Goal: Book appointment/travel/reservation

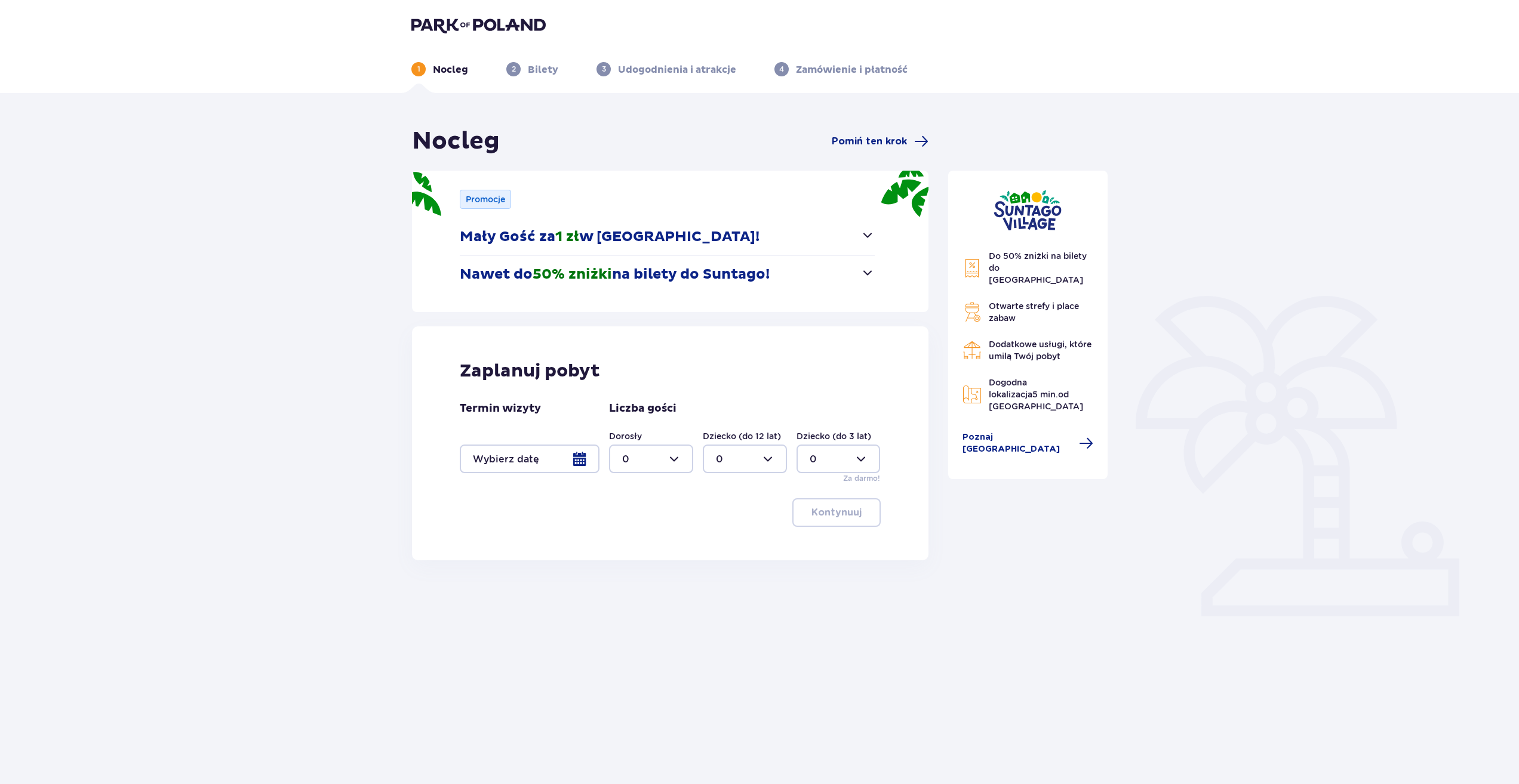
click at [583, 458] on div at bounding box center [530, 458] width 140 height 29
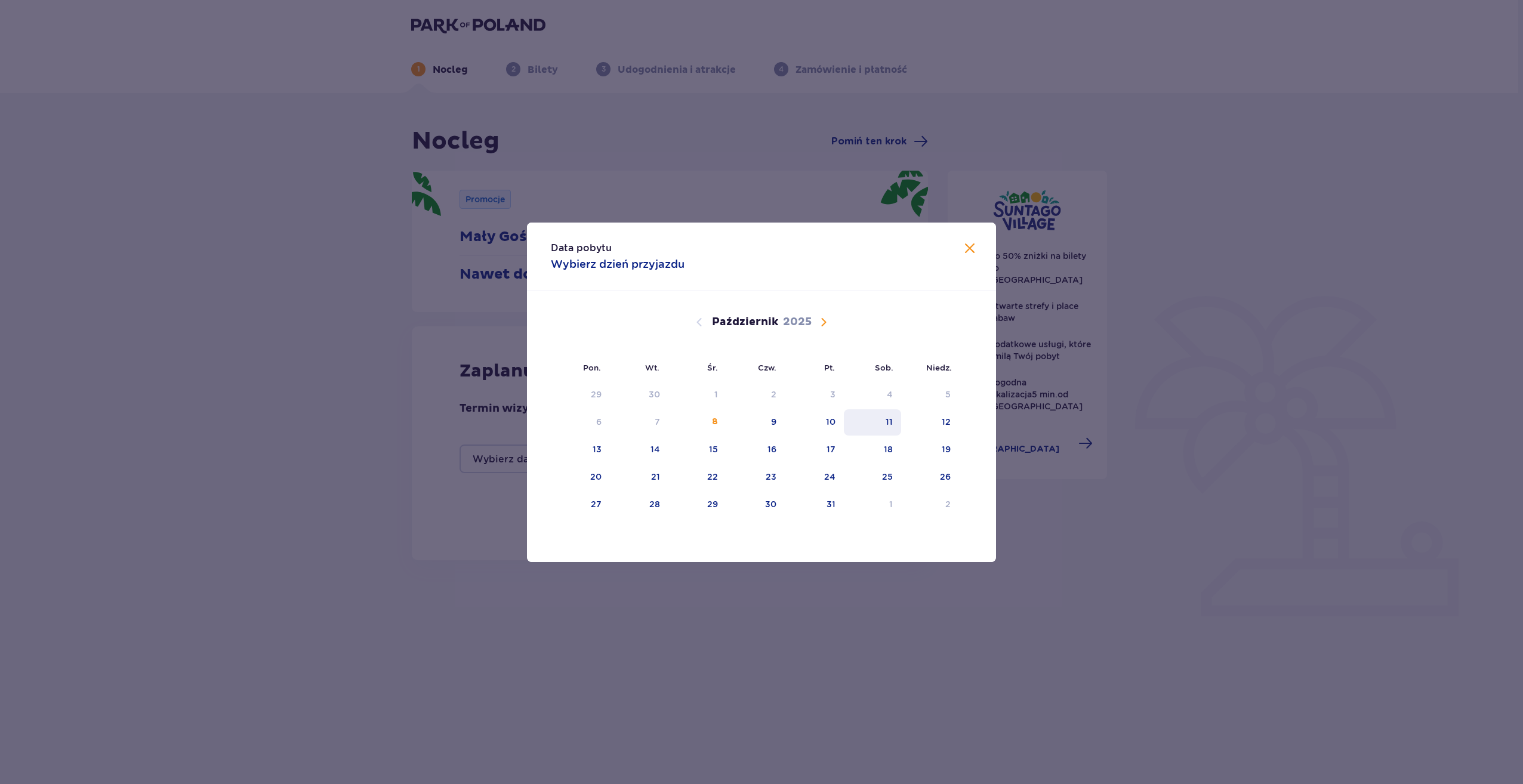
click at [888, 428] on div "11" at bounding box center [873, 422] width 58 height 26
click at [950, 423] on div "12" at bounding box center [946, 421] width 9 height 12
type input "11.10.25 - 12.10.25"
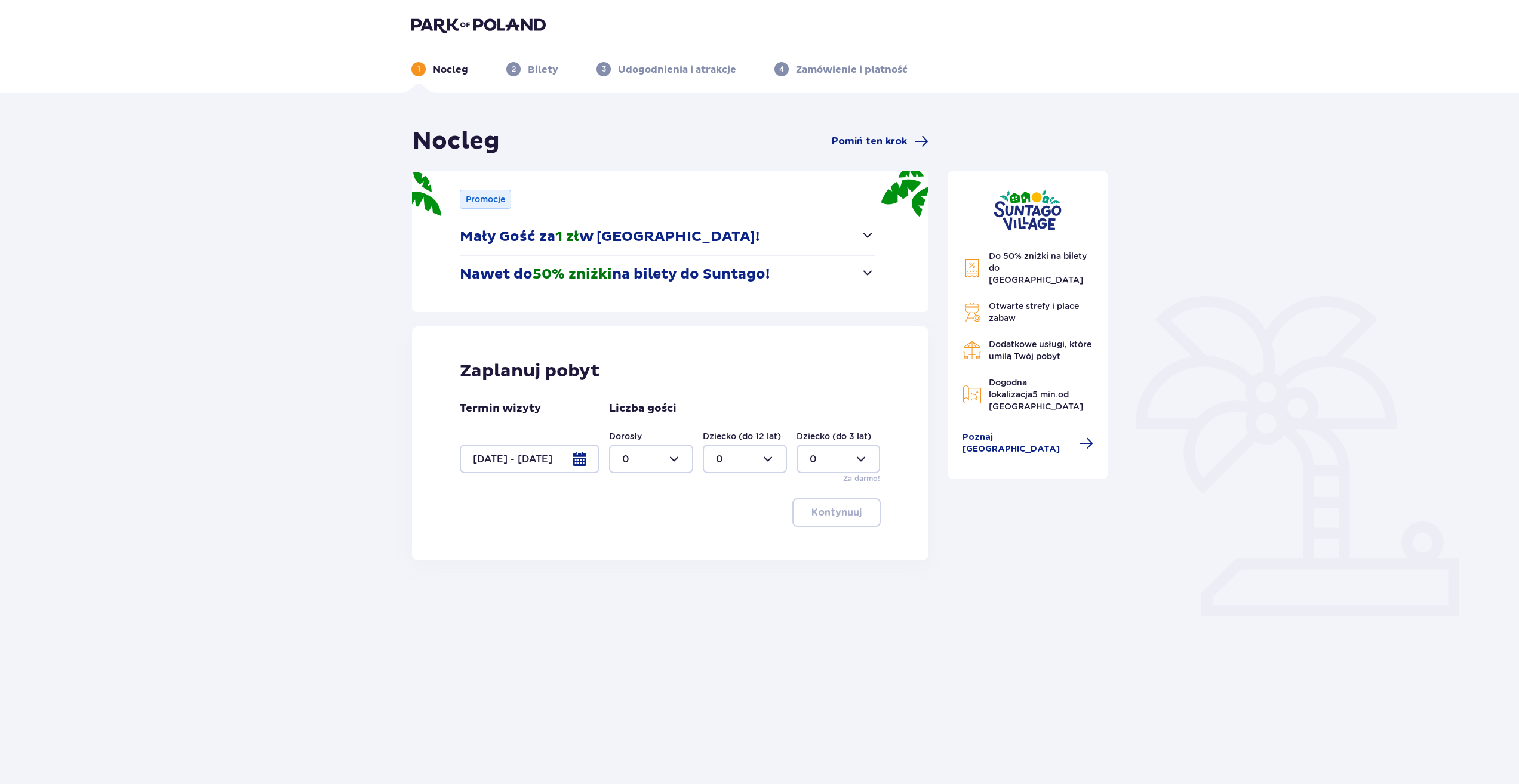
click at [675, 461] on div at bounding box center [651, 458] width 84 height 29
click at [651, 539] on div "2" at bounding box center [651, 545] width 58 height 13
type input "2"
click at [735, 456] on div at bounding box center [745, 458] width 84 height 29
click at [729, 520] on div "1" at bounding box center [745, 520] width 58 height 13
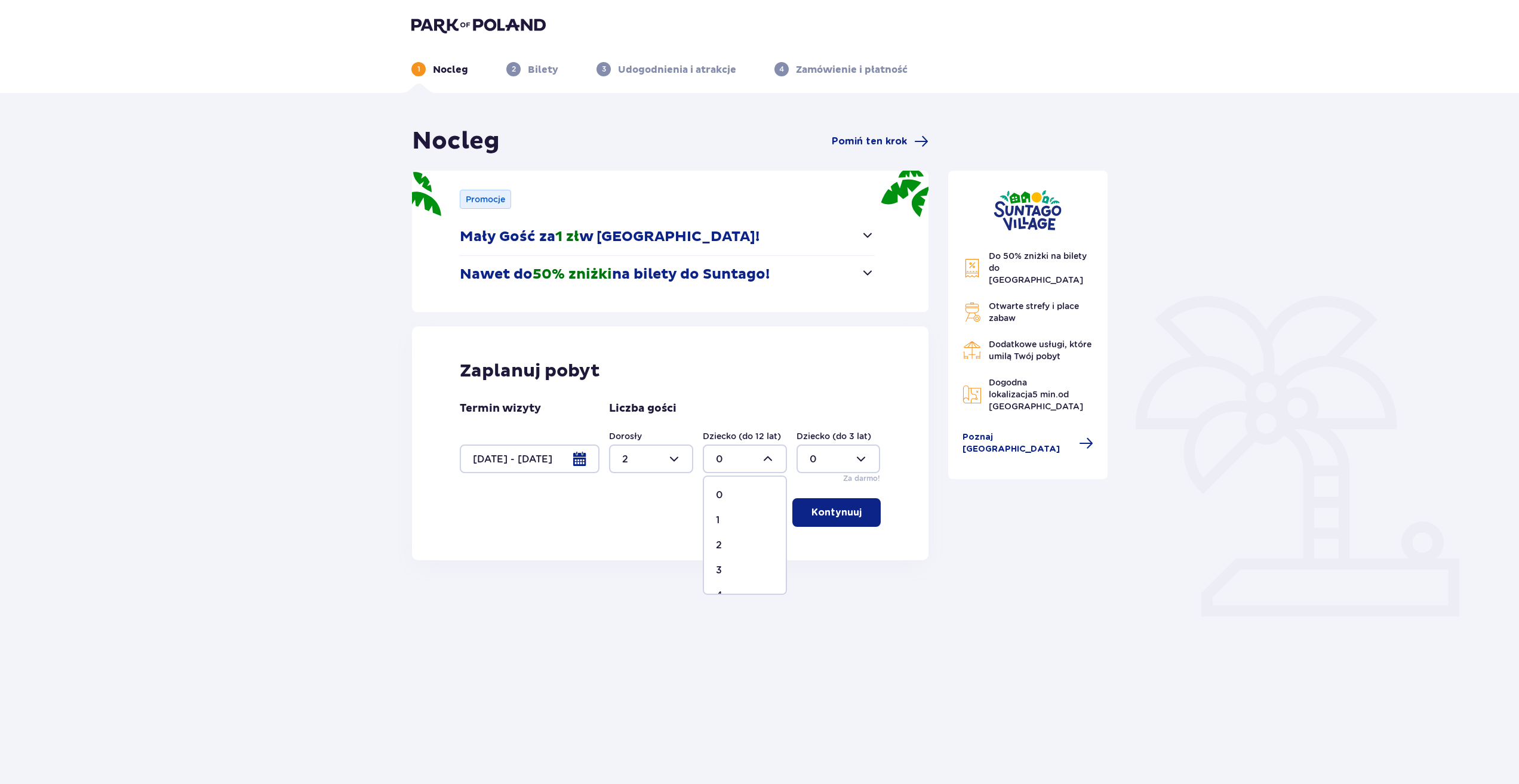
type input "1"
click at [853, 511] on button "Kontynuuj" at bounding box center [836, 512] width 88 height 29
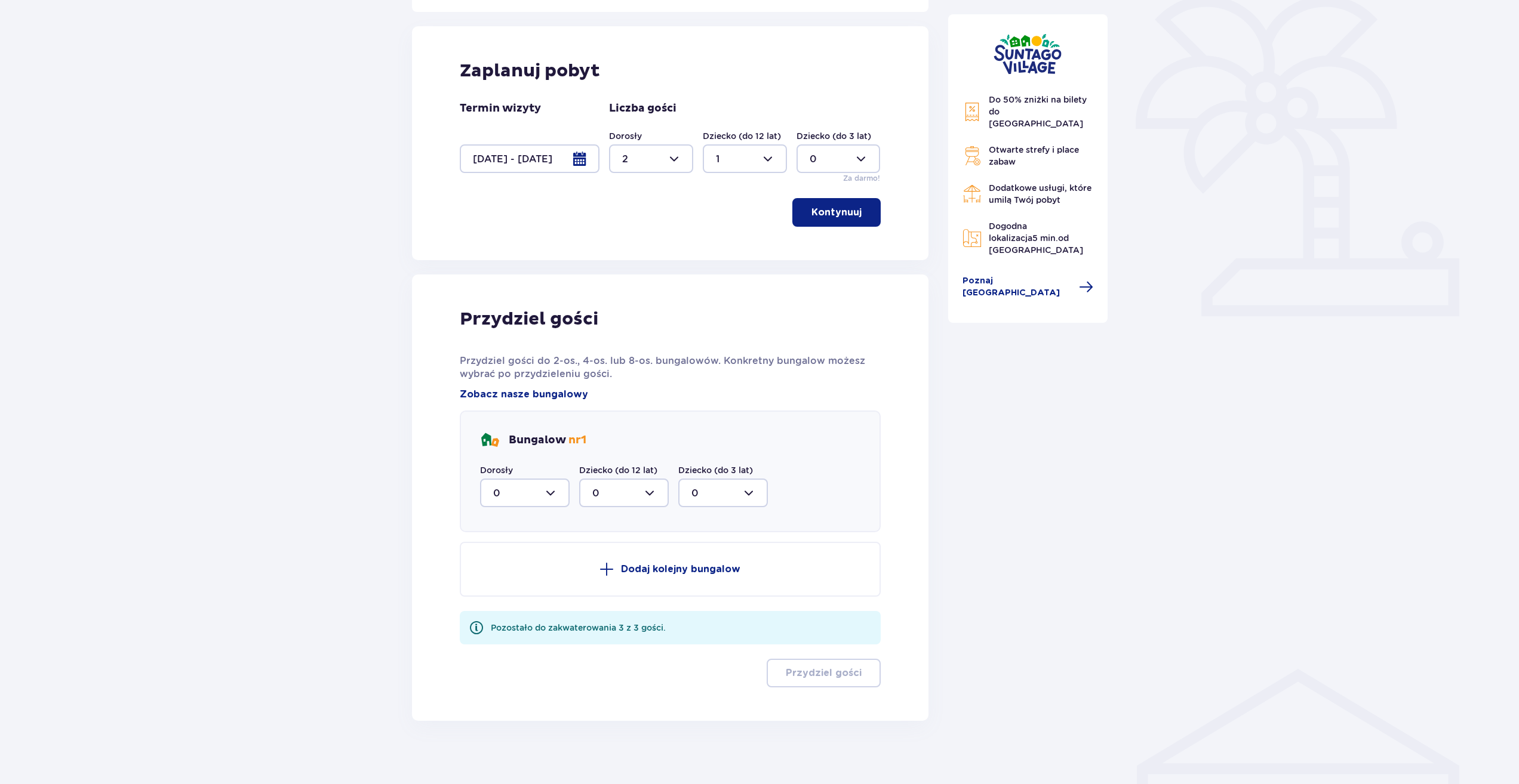
scroll to position [308, 0]
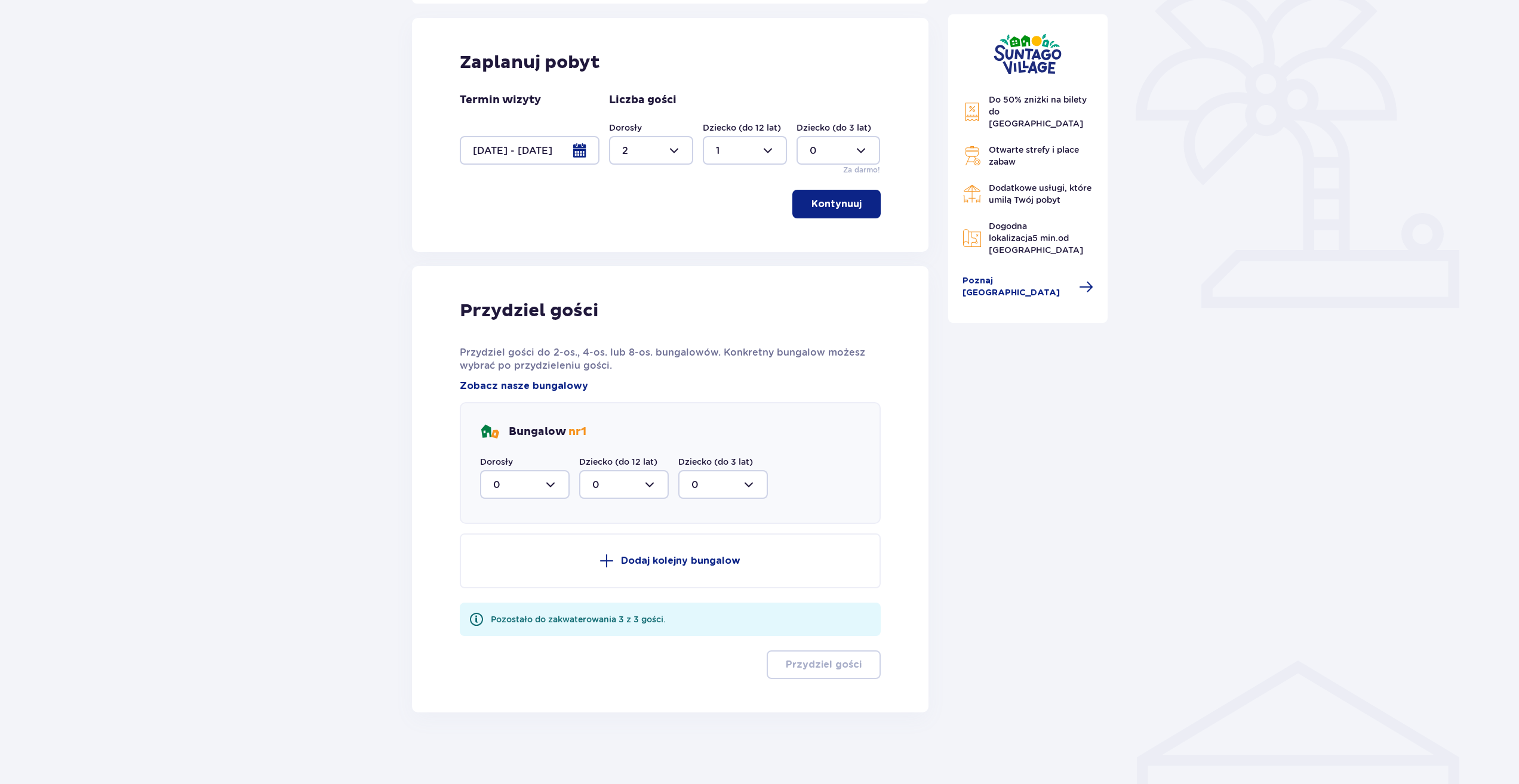
click at [542, 482] on div at bounding box center [524, 484] width 89 height 29
click at [515, 568] on div "2" at bounding box center [524, 571] width 63 height 13
type input "2"
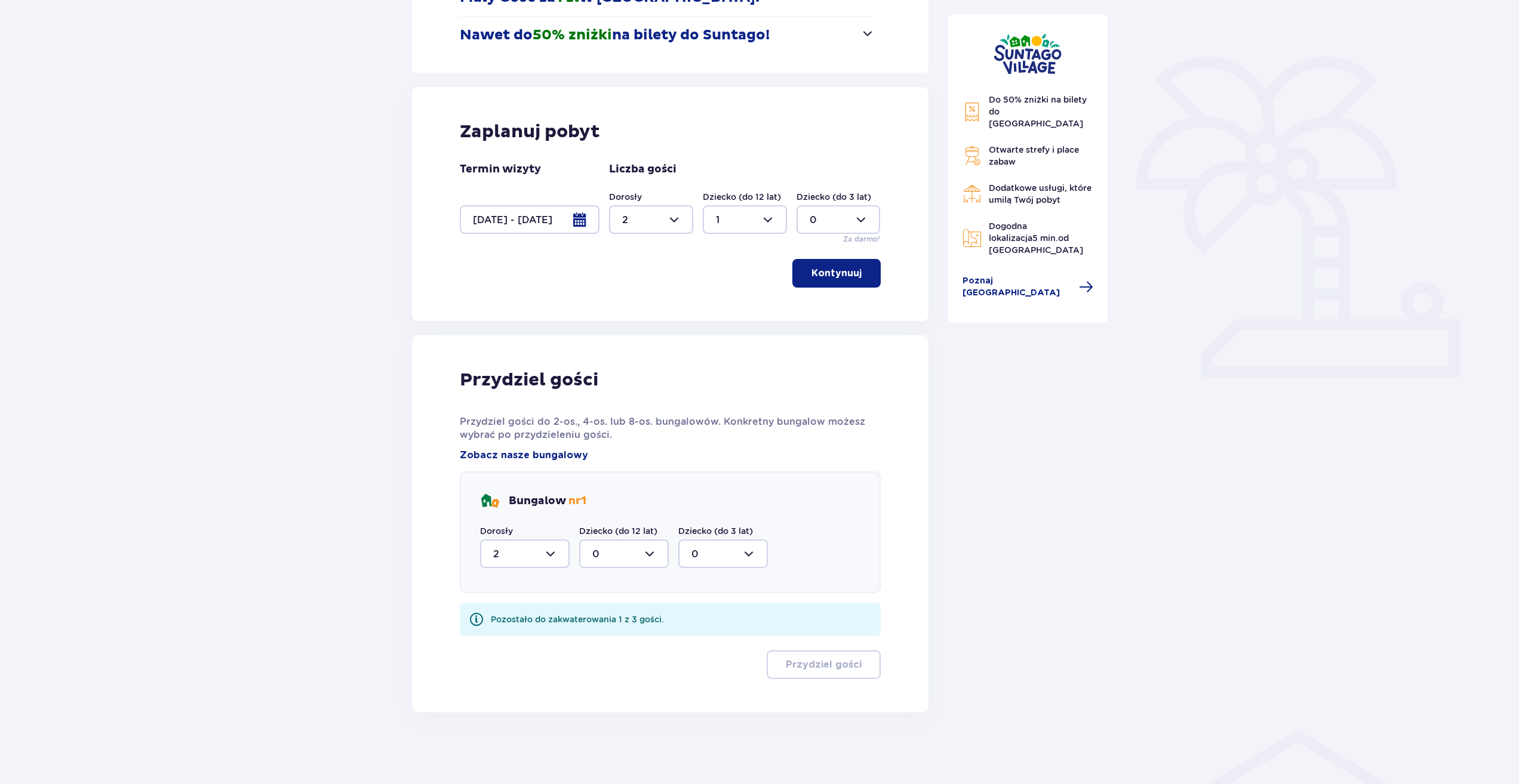
click at [635, 557] on div at bounding box center [624, 554] width 89 height 29
click at [625, 624] on span "1" at bounding box center [623, 615] width 87 height 25
type input "1"
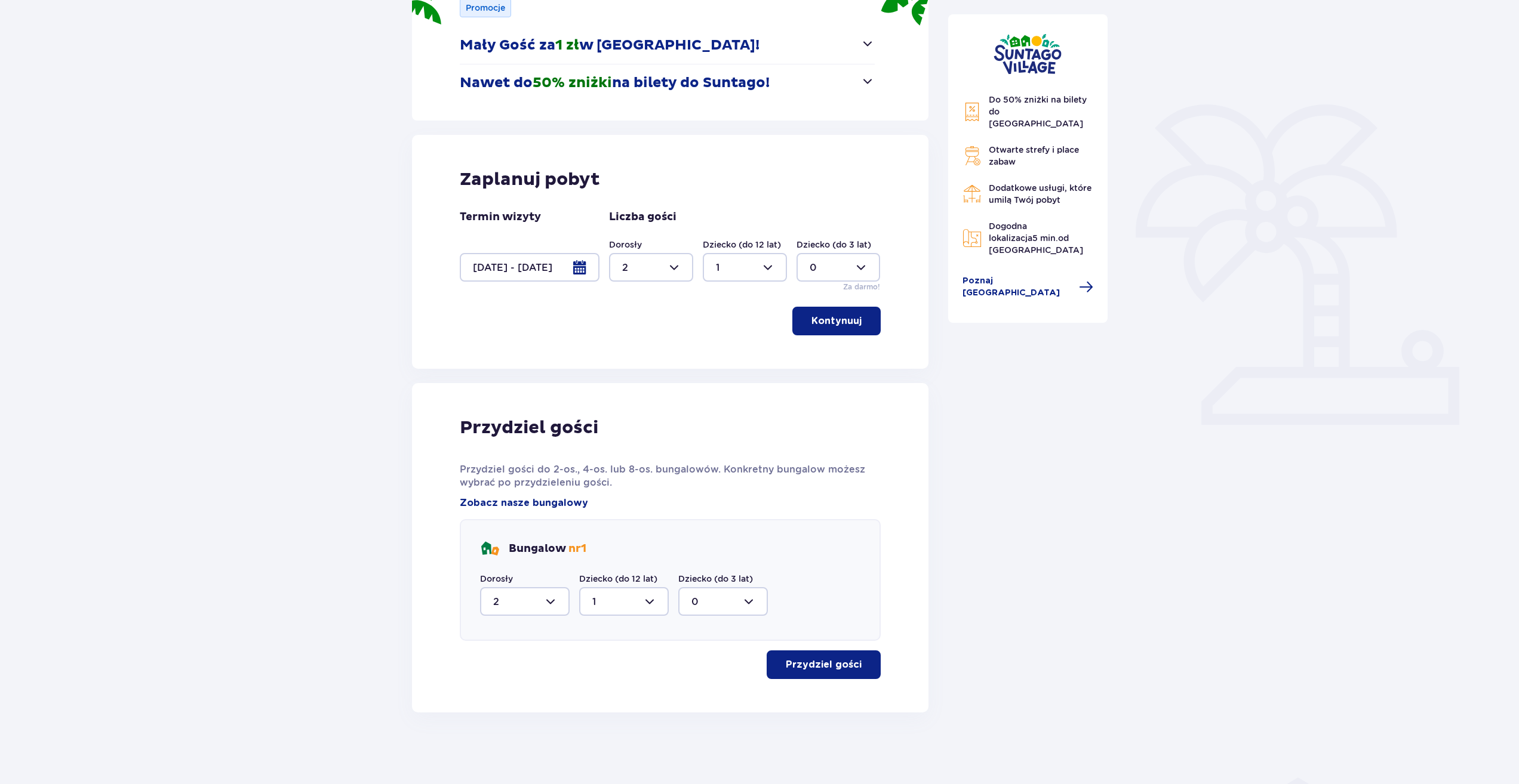
scroll to position [192, 0]
click at [949, 688] on div "Do 50% zniżki na bilety do parku Suntago Otwarte strefy i place zabaw Dodatkowe…" at bounding box center [1028, 324] width 179 height 778
click at [832, 662] on p "Przydziel gości" at bounding box center [823, 665] width 76 height 13
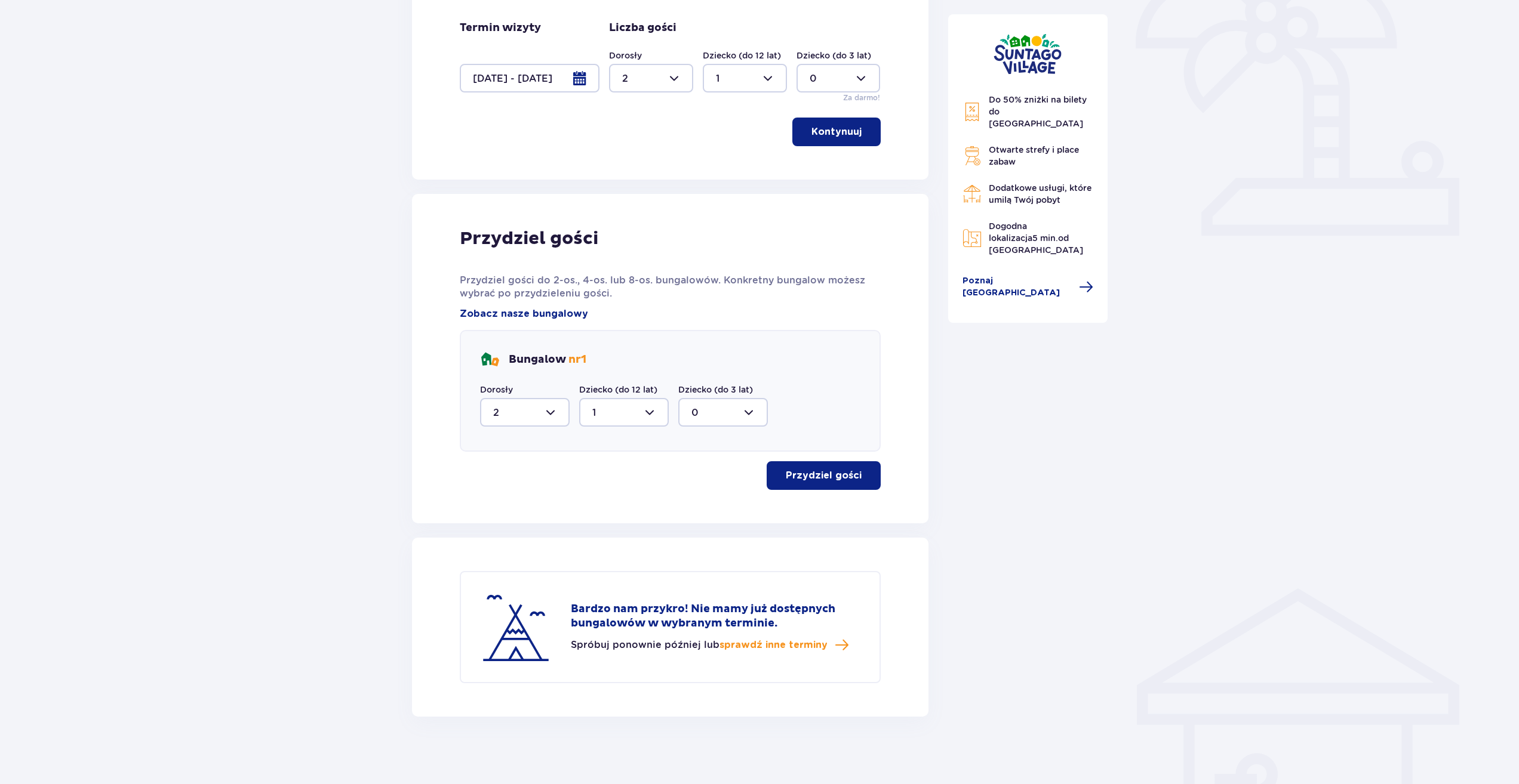
scroll to position [385, 0]
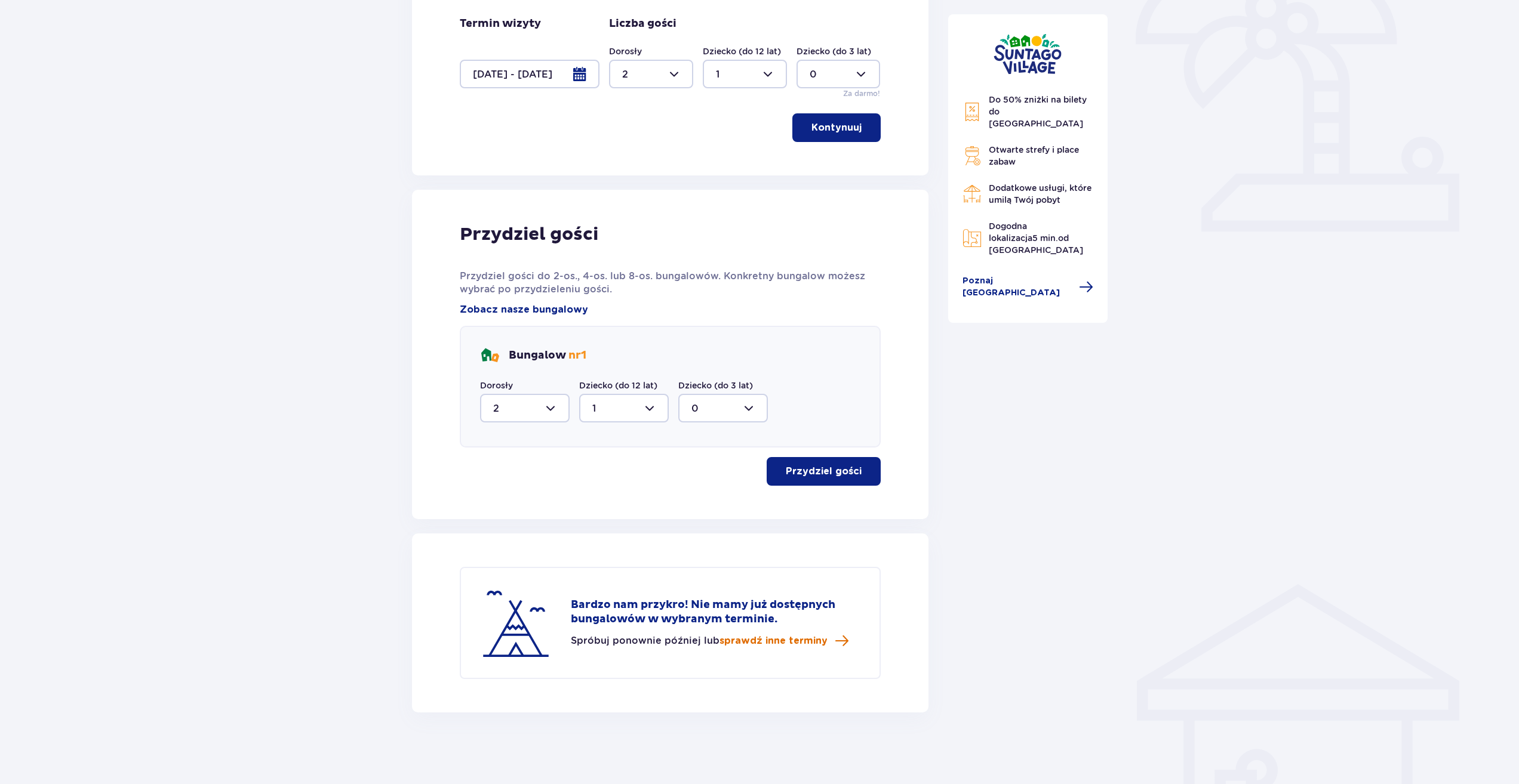
click at [783, 641] on span "sprawdź inne terminy" at bounding box center [773, 640] width 108 height 13
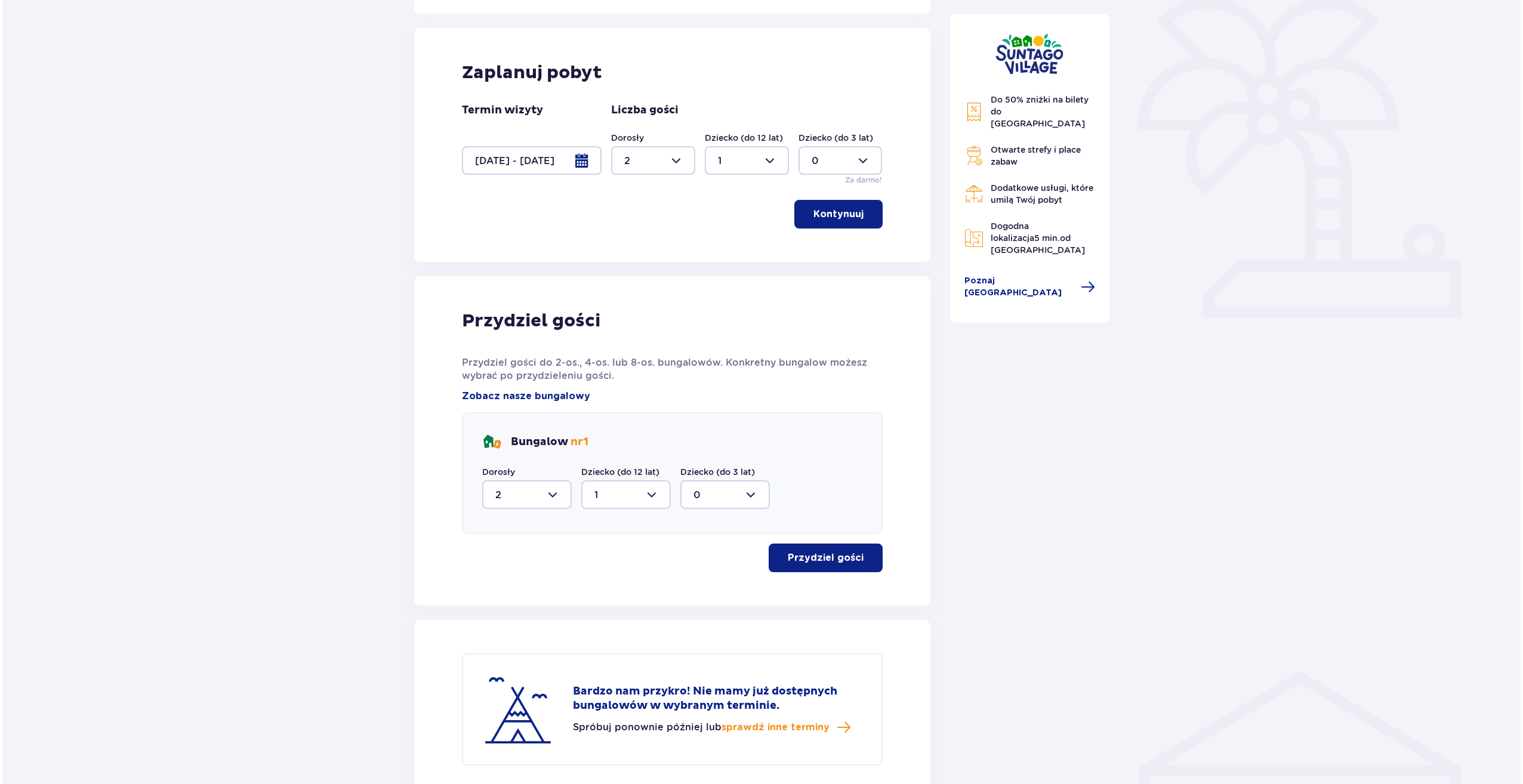
scroll to position [296, 0]
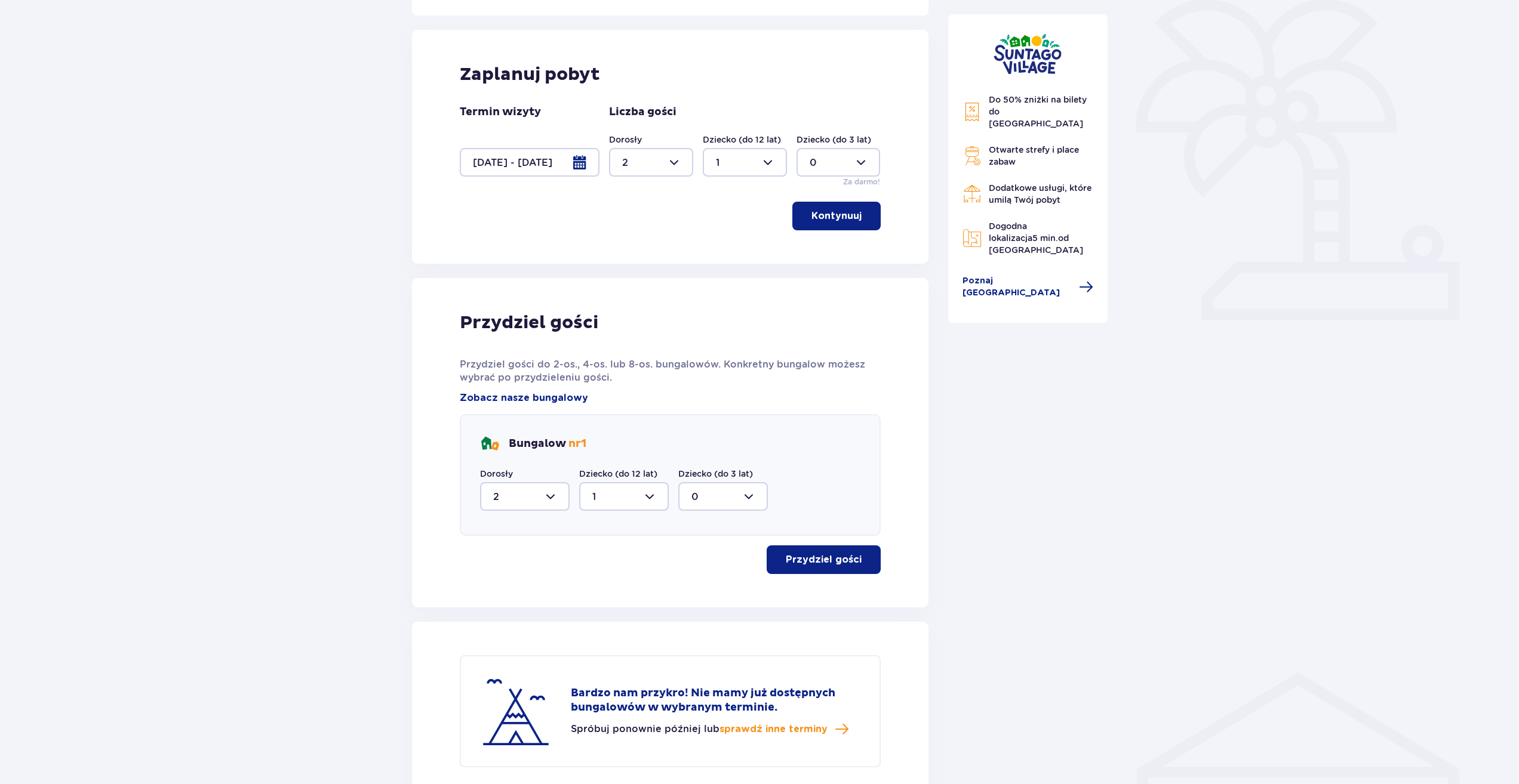
click at [586, 160] on div at bounding box center [530, 162] width 140 height 29
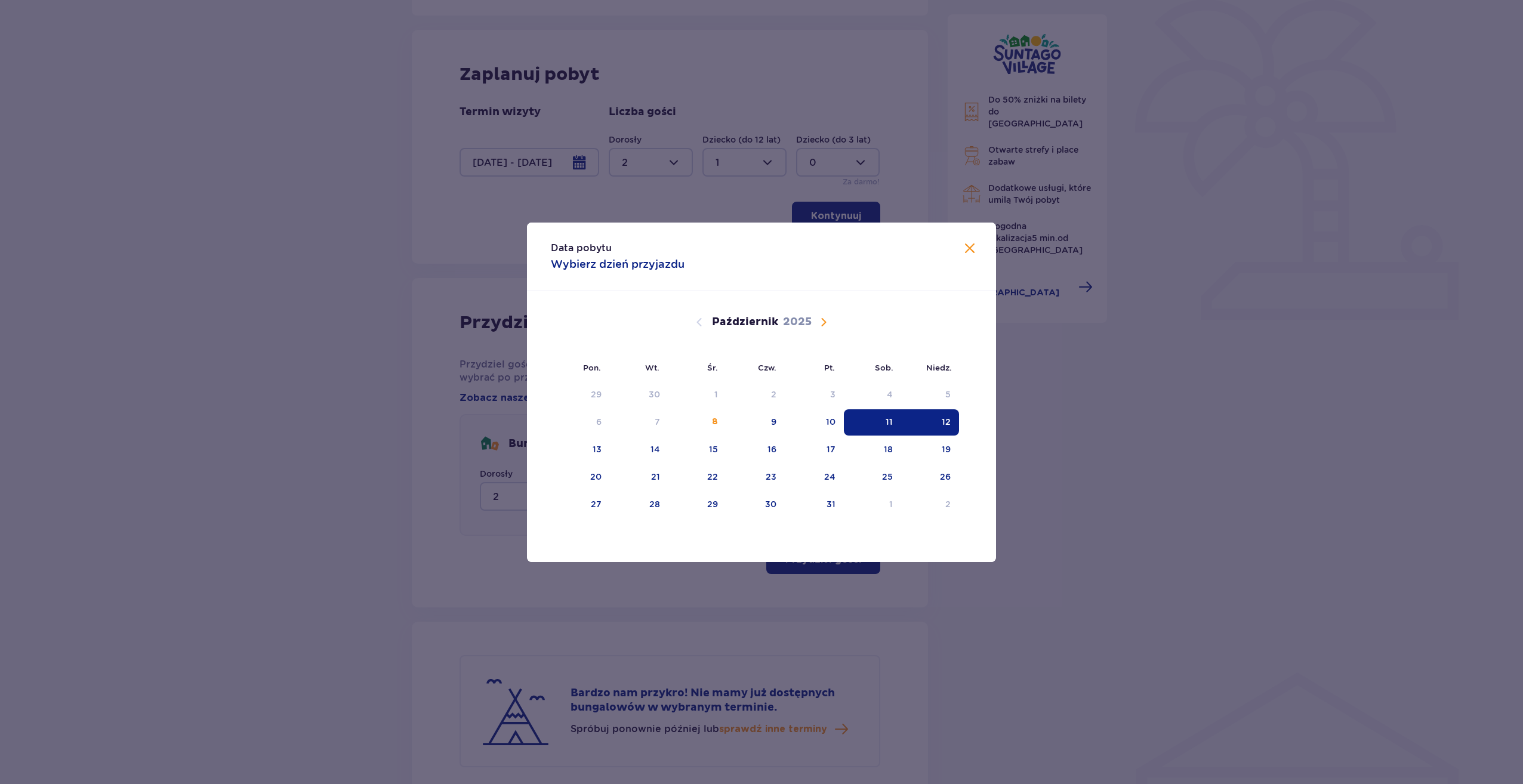
click at [822, 325] on span "Następny miesiąc" at bounding box center [824, 322] width 14 height 14
click at [882, 421] on div "8" at bounding box center [871, 422] width 58 height 26
click at [940, 425] on div "9" at bounding box center [929, 422] width 59 height 26
type input "08.11.25 - 09.11.25"
type input "0"
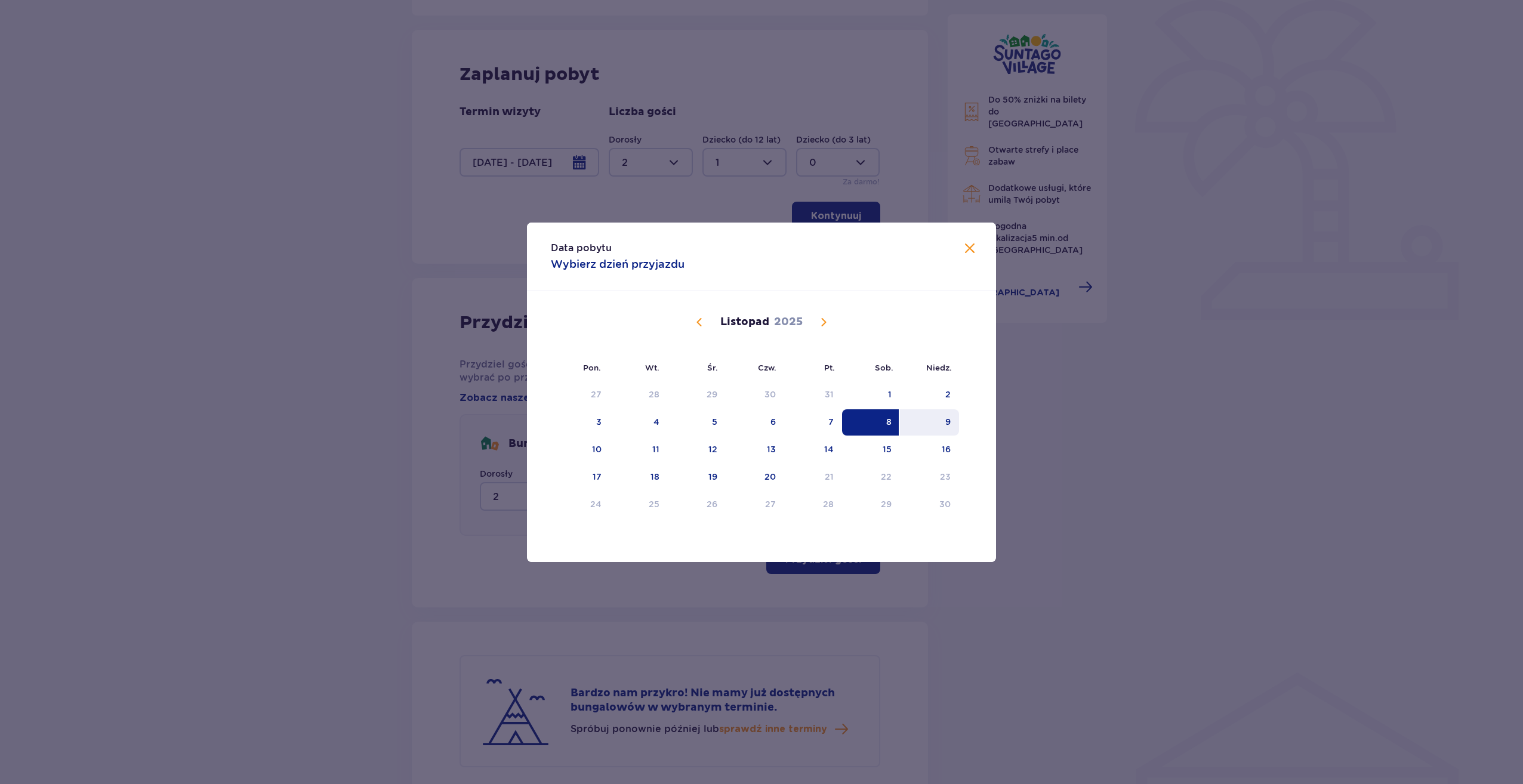
type input "0"
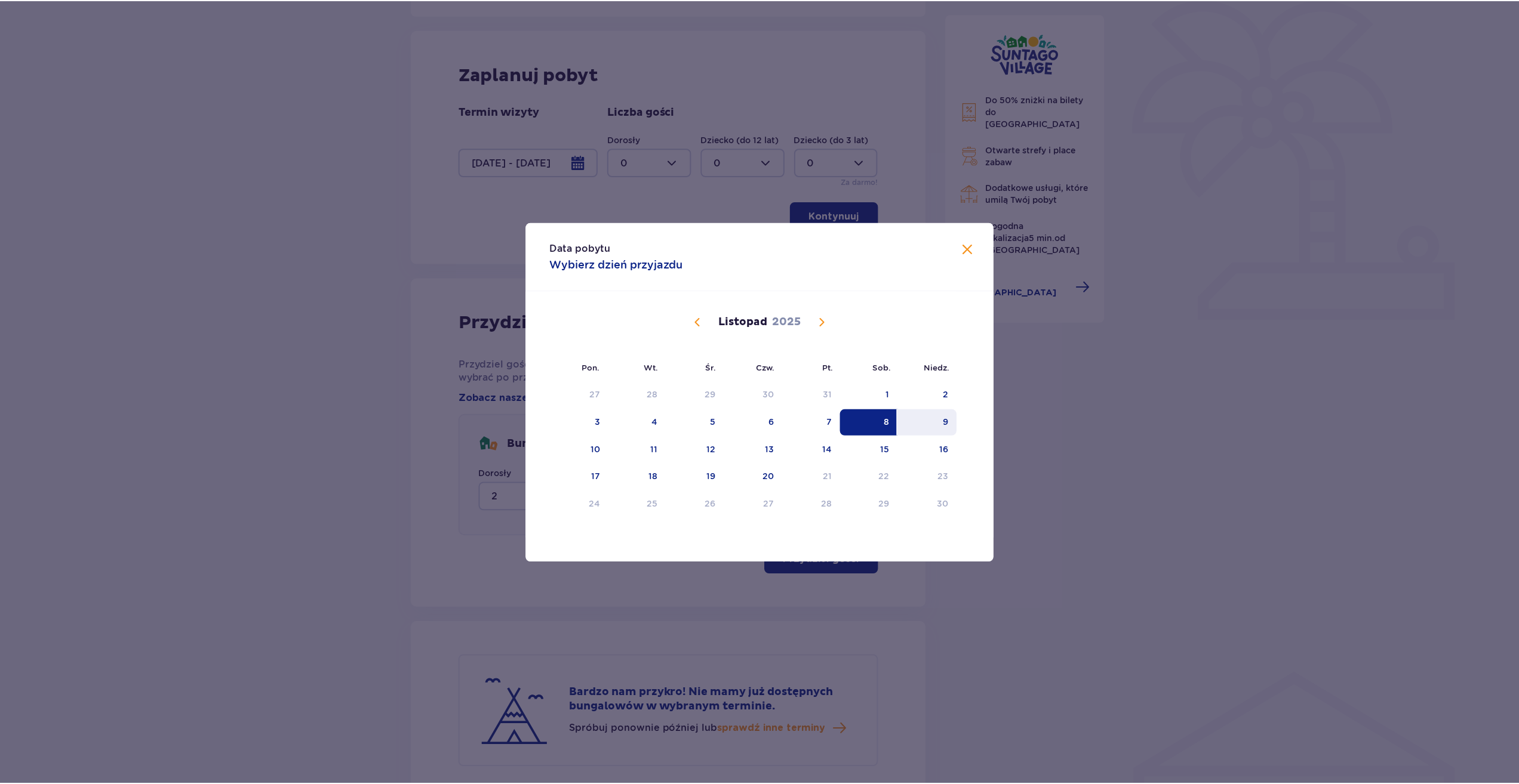
scroll to position [43, 0]
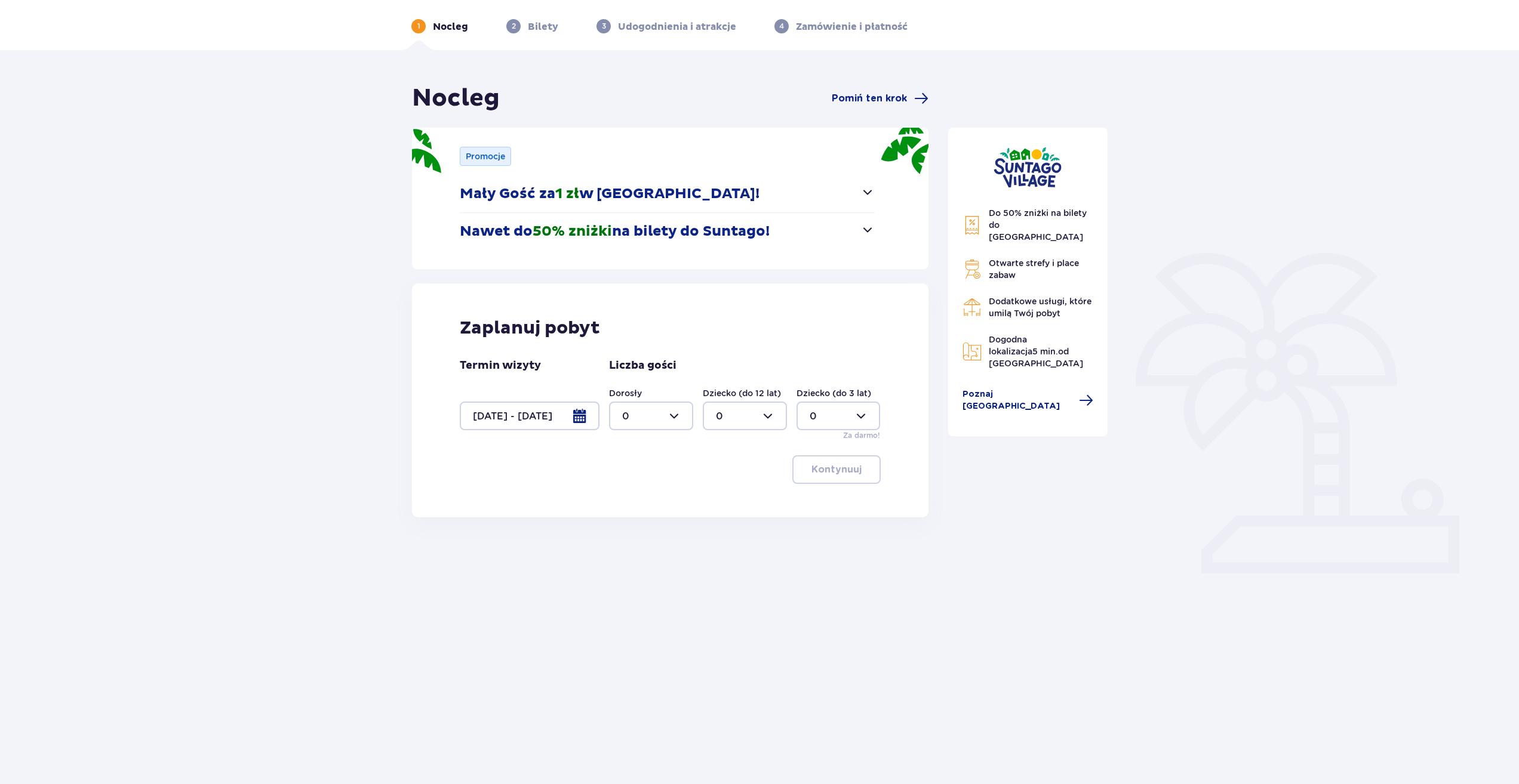
click at [679, 416] on div at bounding box center [651, 416] width 84 height 29
click at [637, 505] on div "2" at bounding box center [651, 502] width 58 height 13
type input "2"
click at [733, 423] on div at bounding box center [745, 416] width 84 height 29
click at [733, 476] on div "1" at bounding box center [745, 477] width 58 height 13
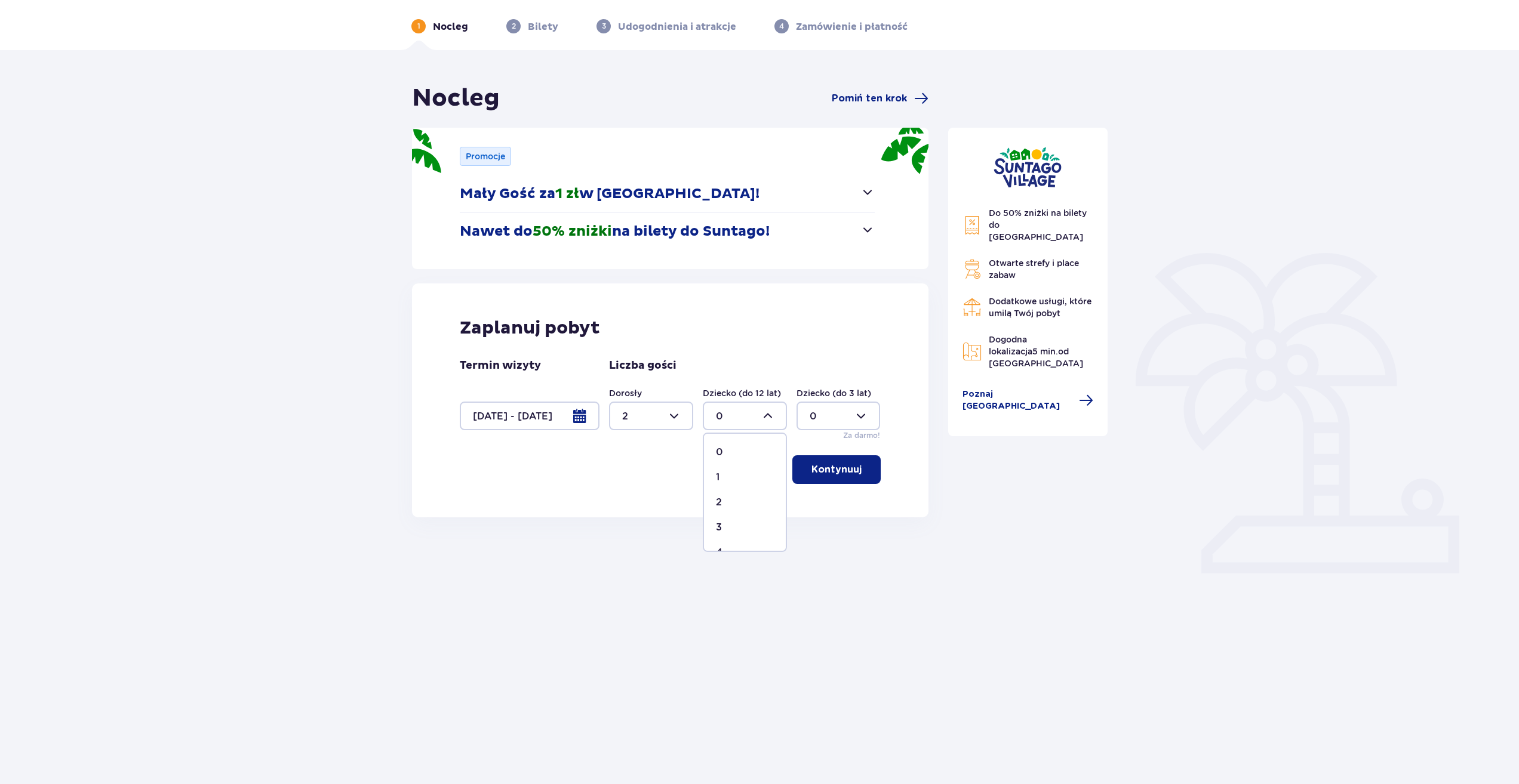
type input "1"
click at [830, 475] on p "Kontynuuj" at bounding box center [836, 469] width 50 height 13
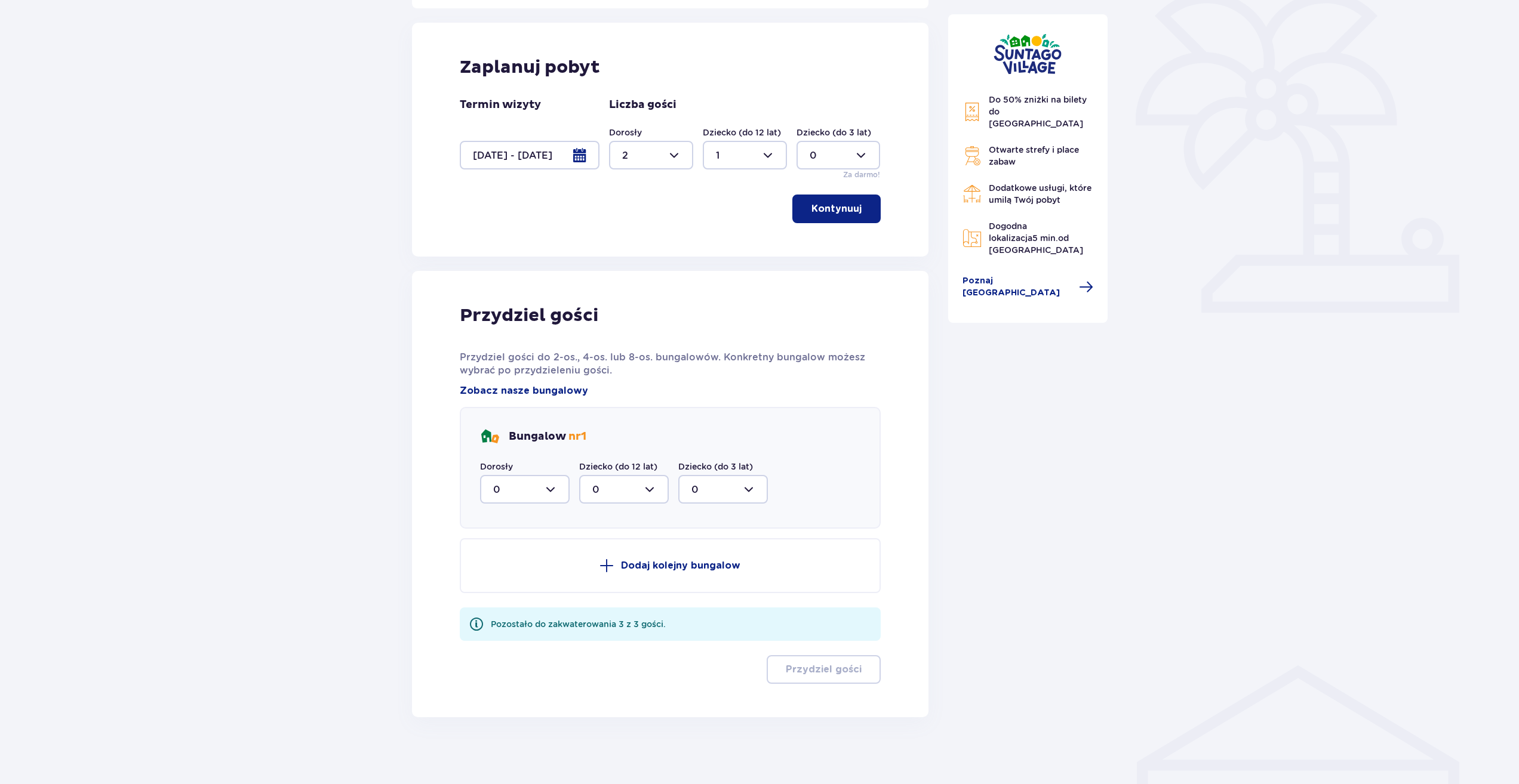
scroll to position [308, 0]
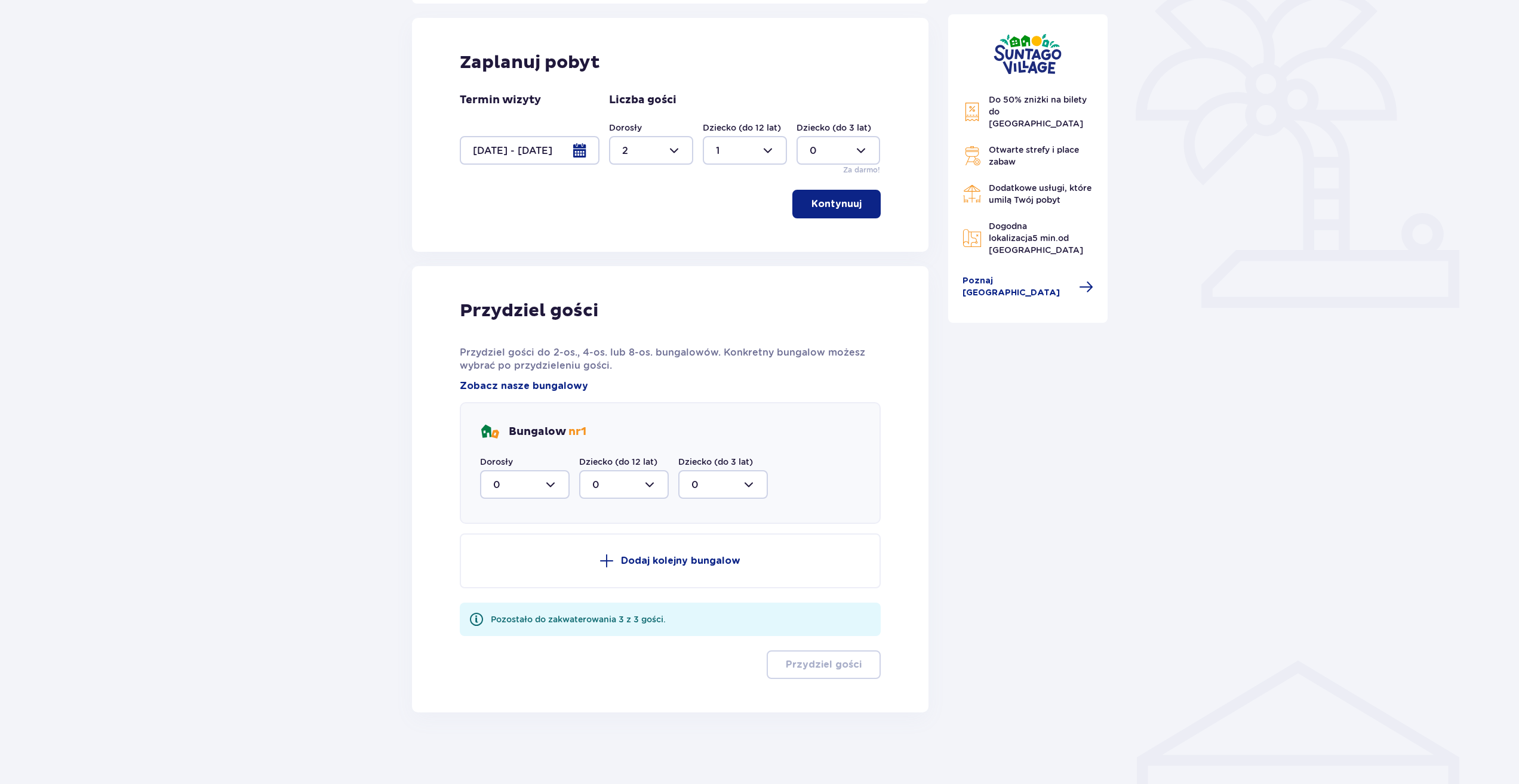
click at [528, 487] on div at bounding box center [524, 484] width 89 height 29
click at [519, 564] on span "2" at bounding box center [524, 571] width 87 height 25
type input "2"
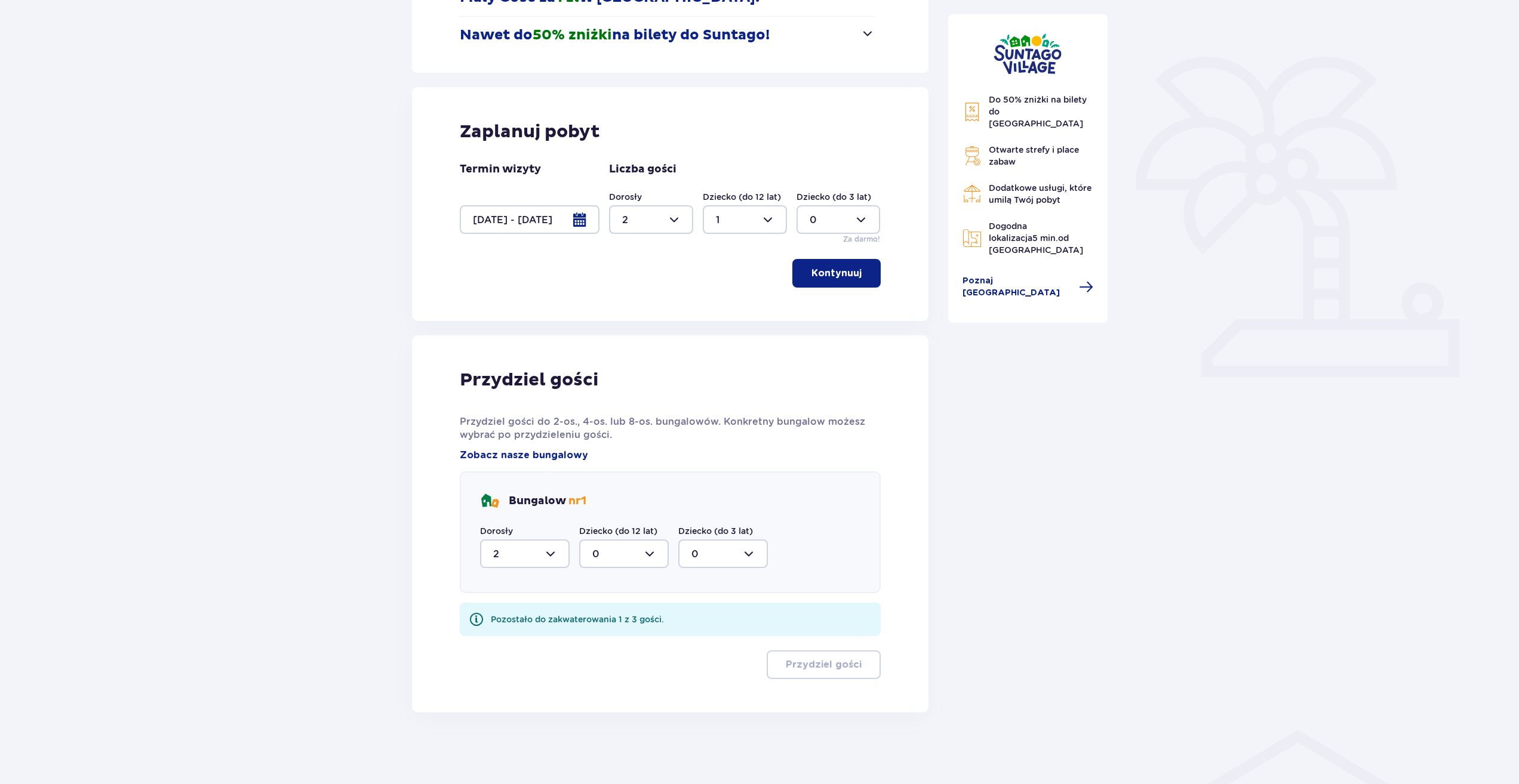
scroll to position [239, 0]
click at [618, 552] on div at bounding box center [624, 554] width 89 height 29
click at [616, 611] on div "1" at bounding box center [623, 615] width 63 height 13
type input "1"
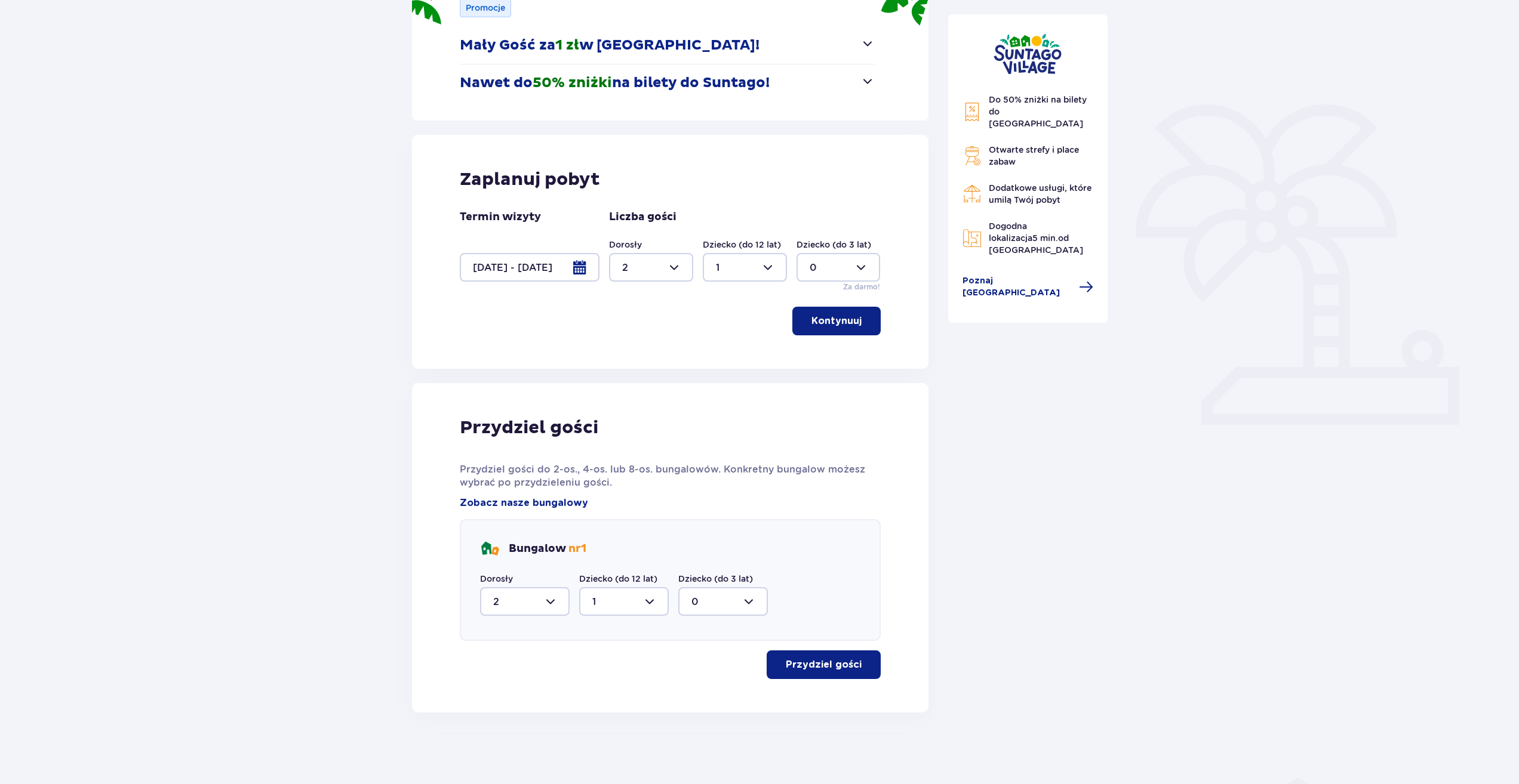
click at [825, 652] on button "Przydziel gości" at bounding box center [823, 665] width 114 height 29
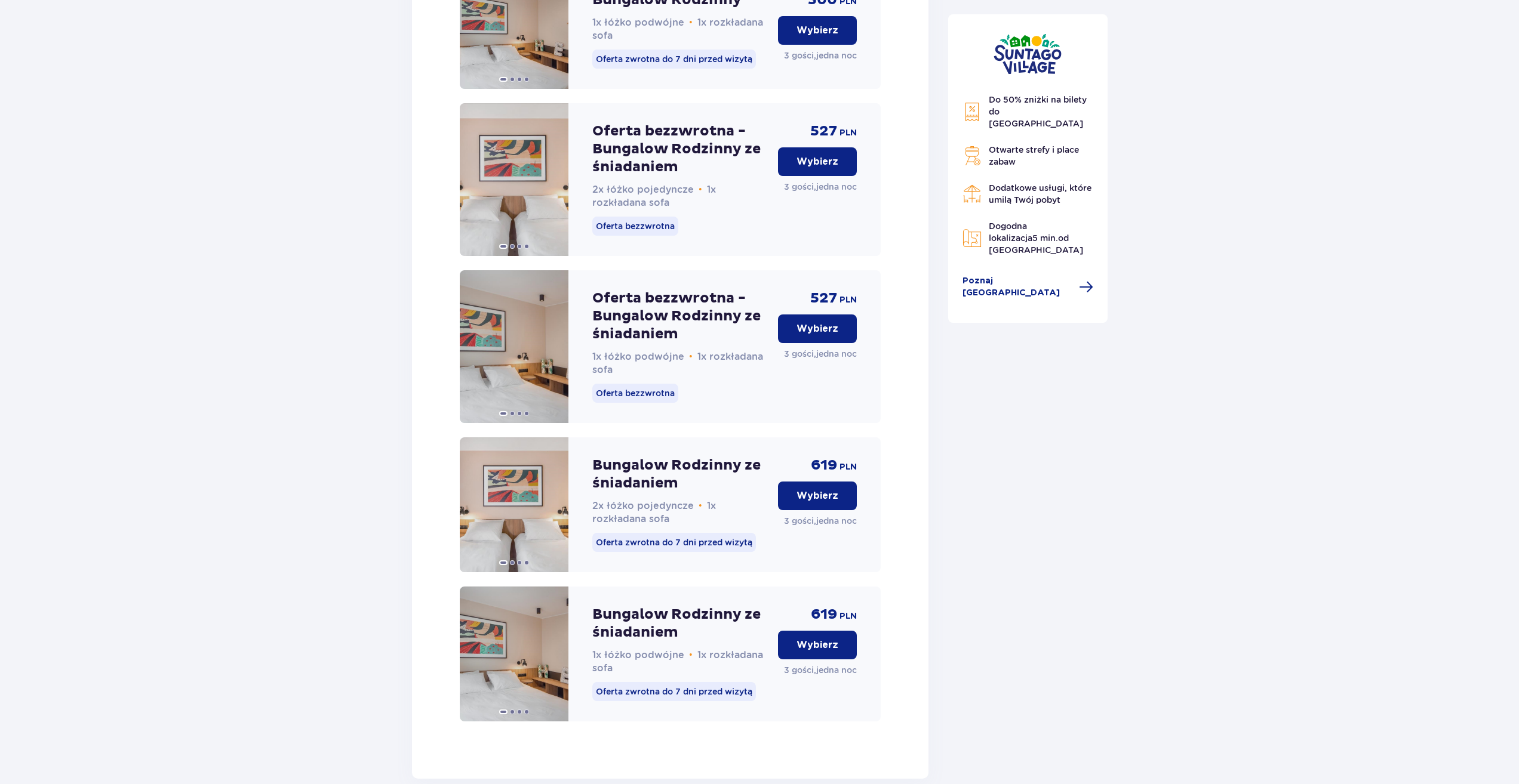
scroll to position [1617, 0]
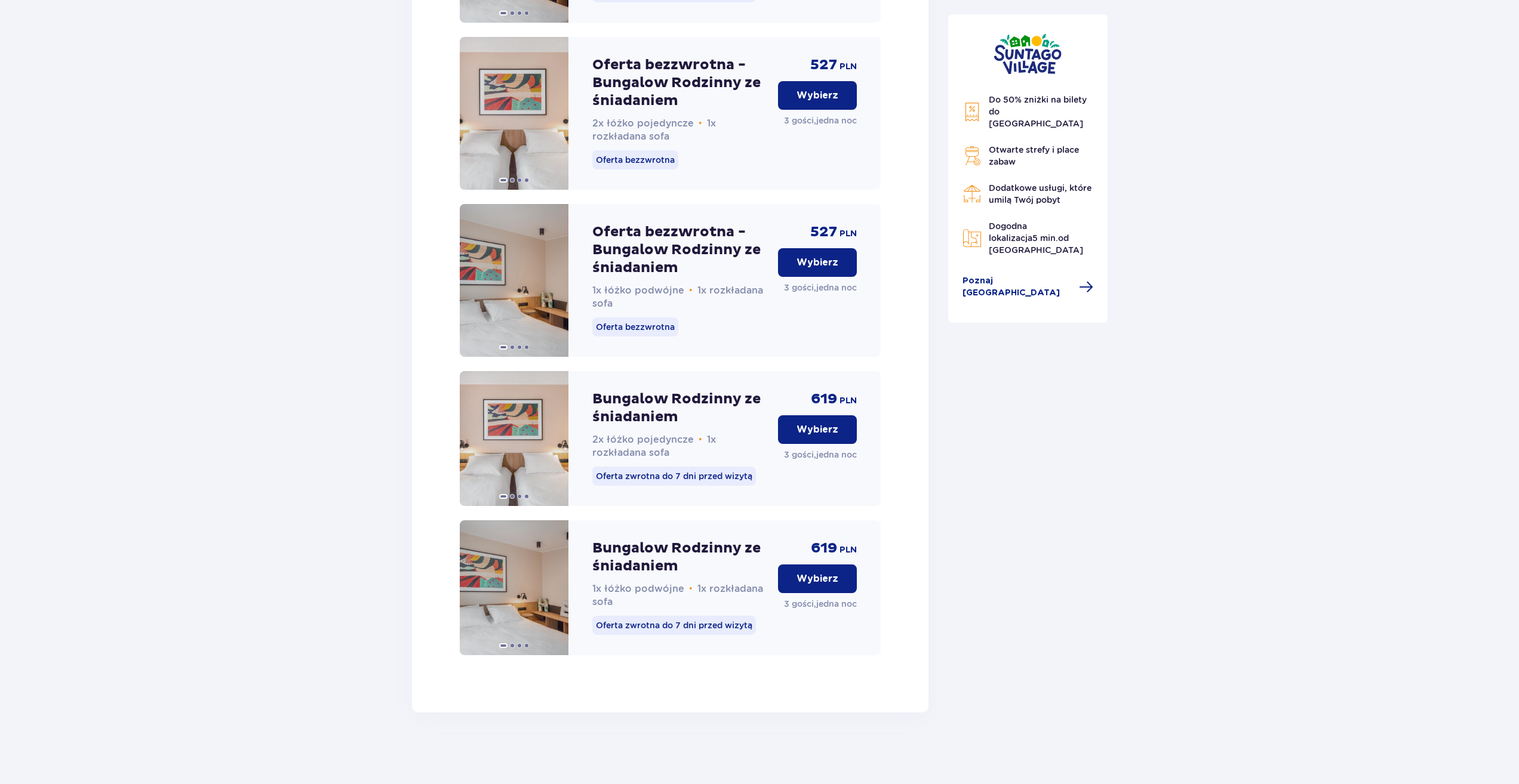
click at [844, 579] on button "Wybierz" at bounding box center [817, 578] width 79 height 29
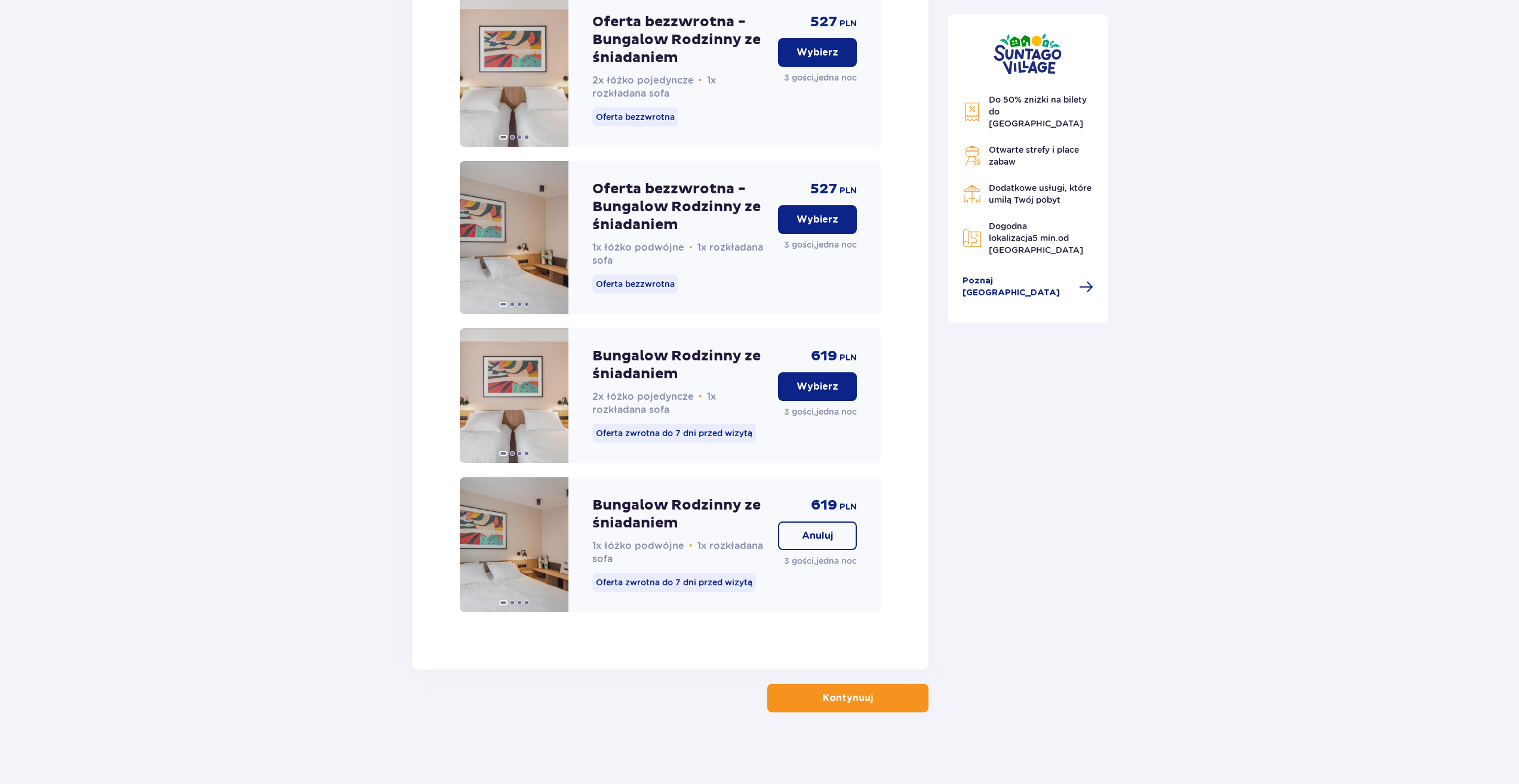
scroll to position [1659, 0]
click at [882, 694] on button "Kontynuuj" at bounding box center [848, 698] width 161 height 29
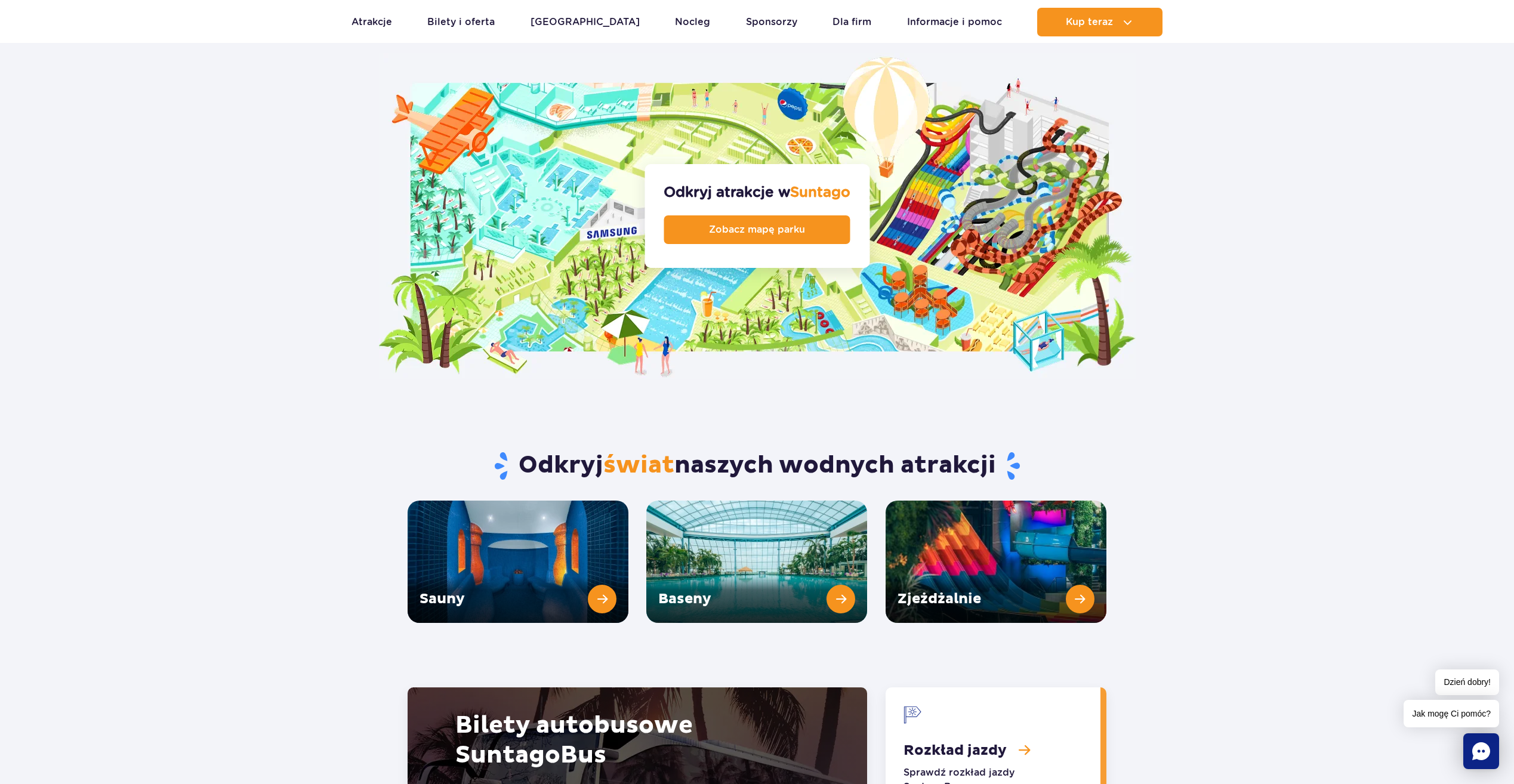
scroll to position [1253, 0]
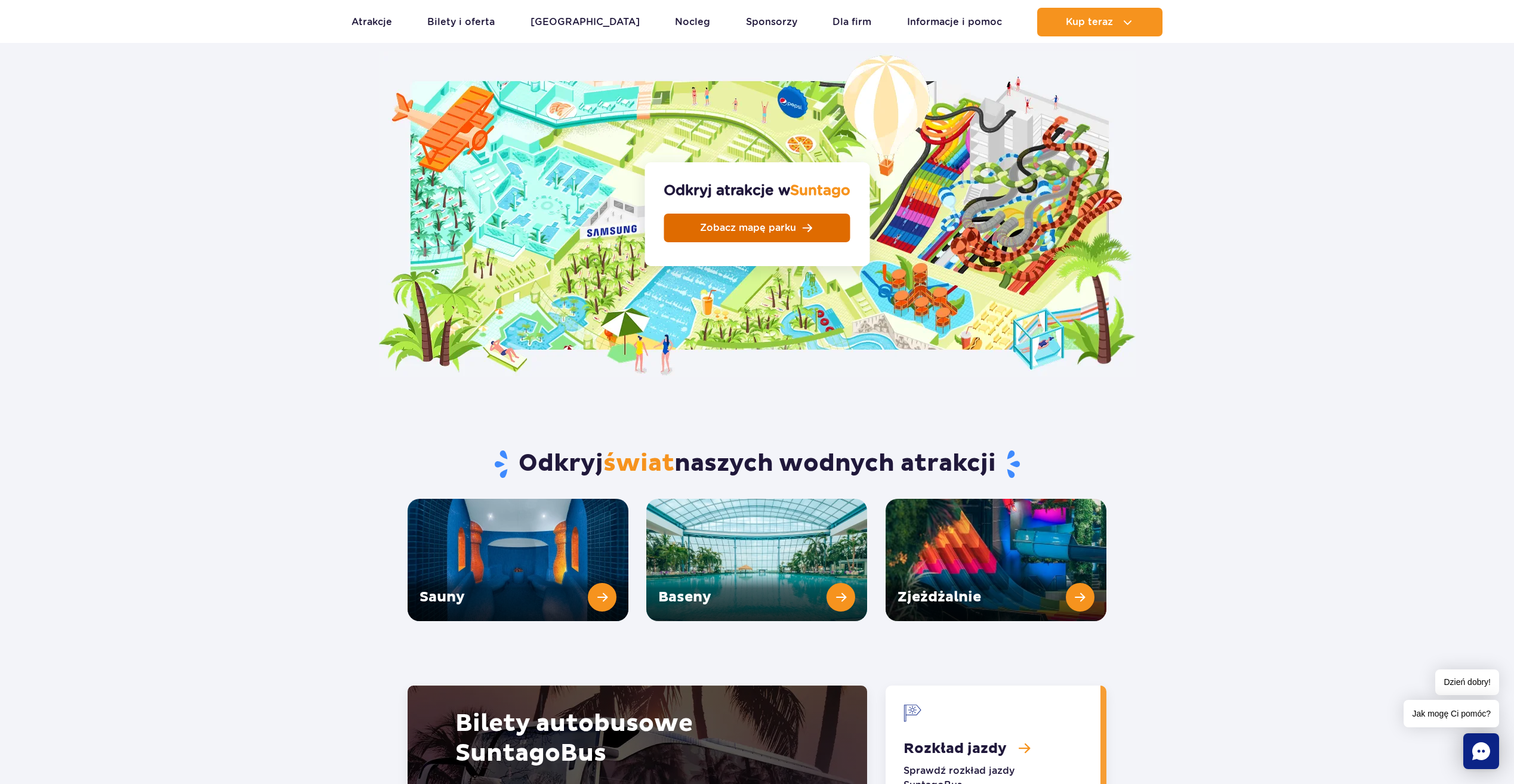
click at [750, 223] on span "Zobacz mapę parku" at bounding box center [748, 228] width 96 height 10
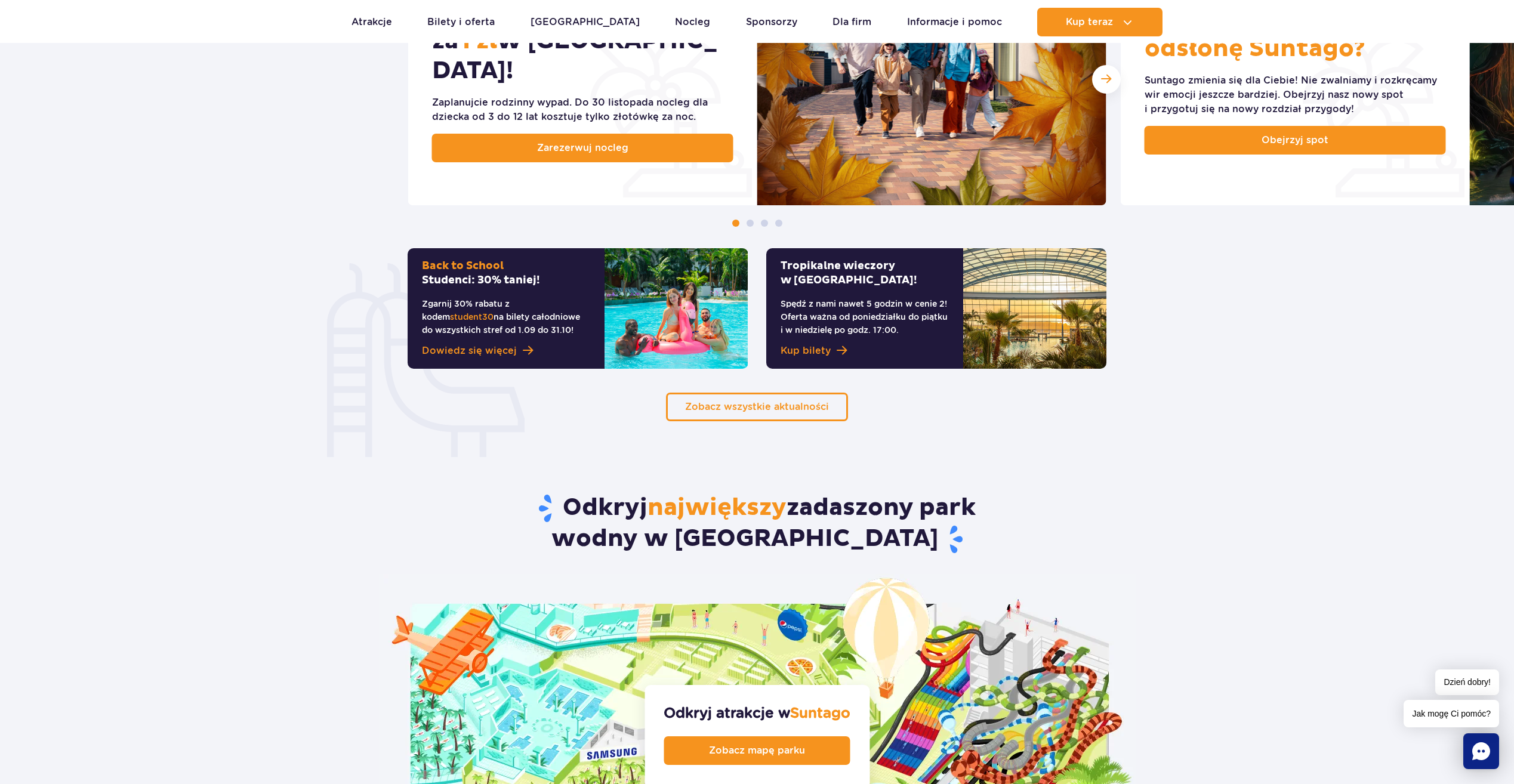
scroll to position [716, 0]
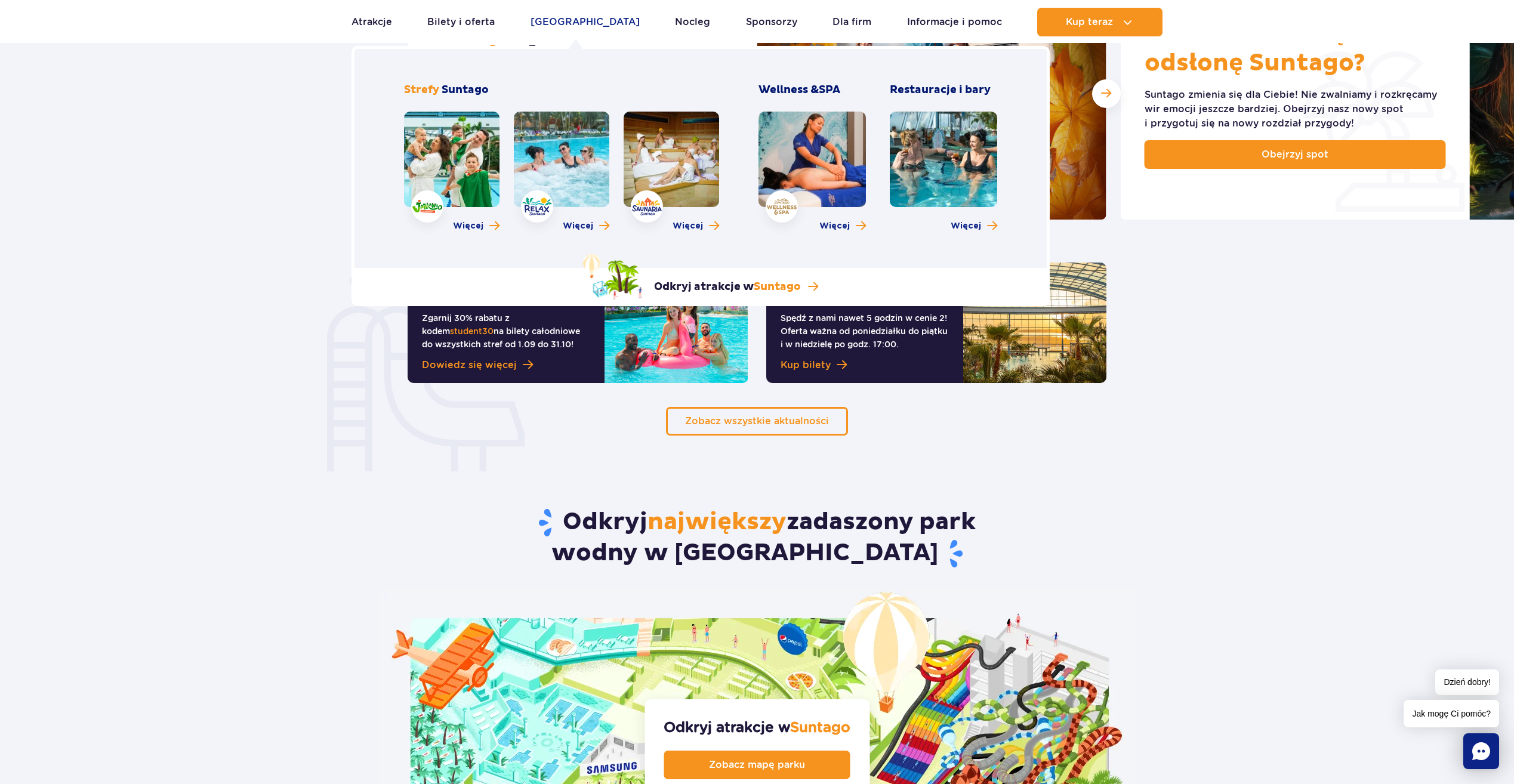
click at [572, 22] on link "[GEOGRAPHIC_DATA]" at bounding box center [585, 22] width 109 height 29
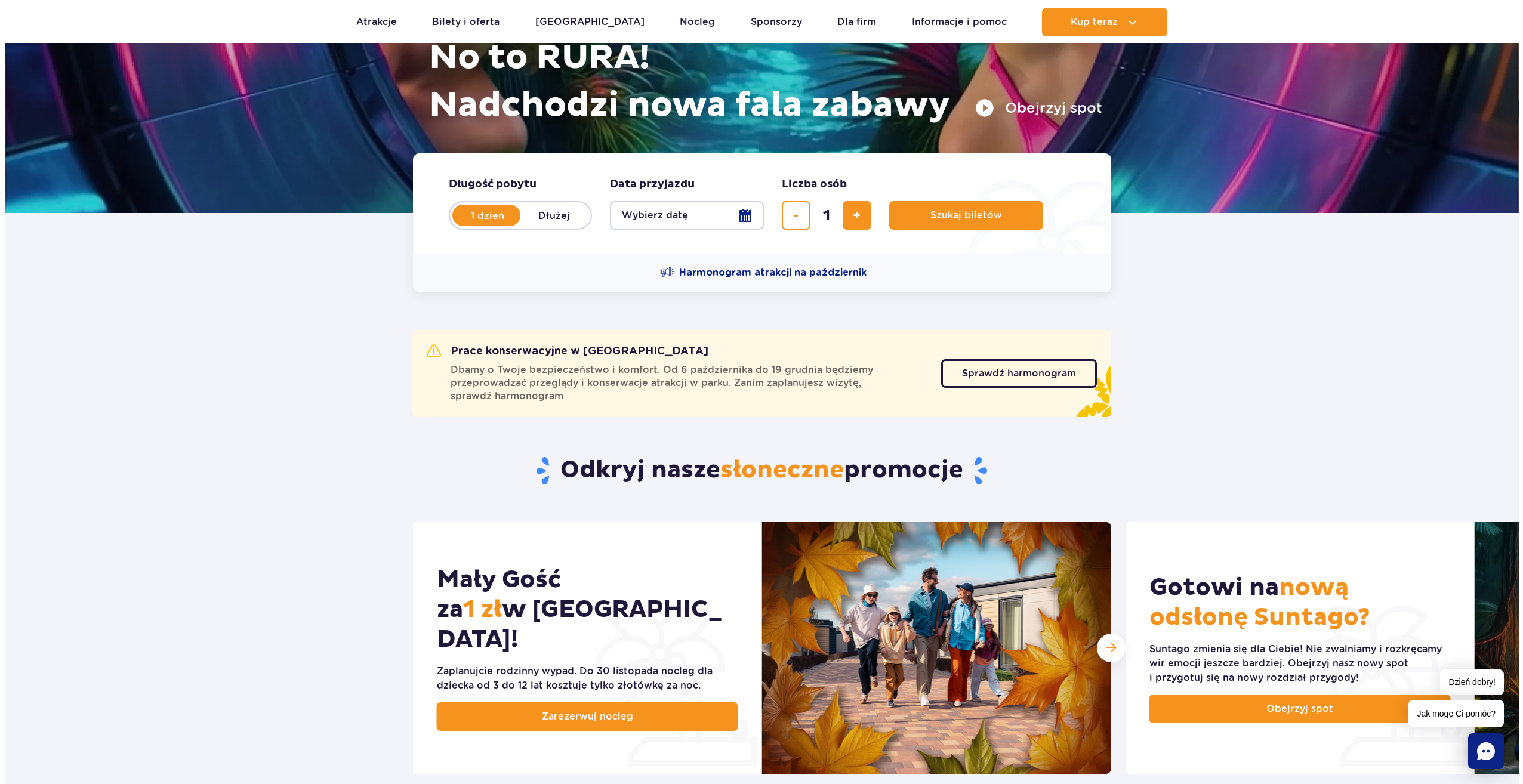
scroll to position [119, 0]
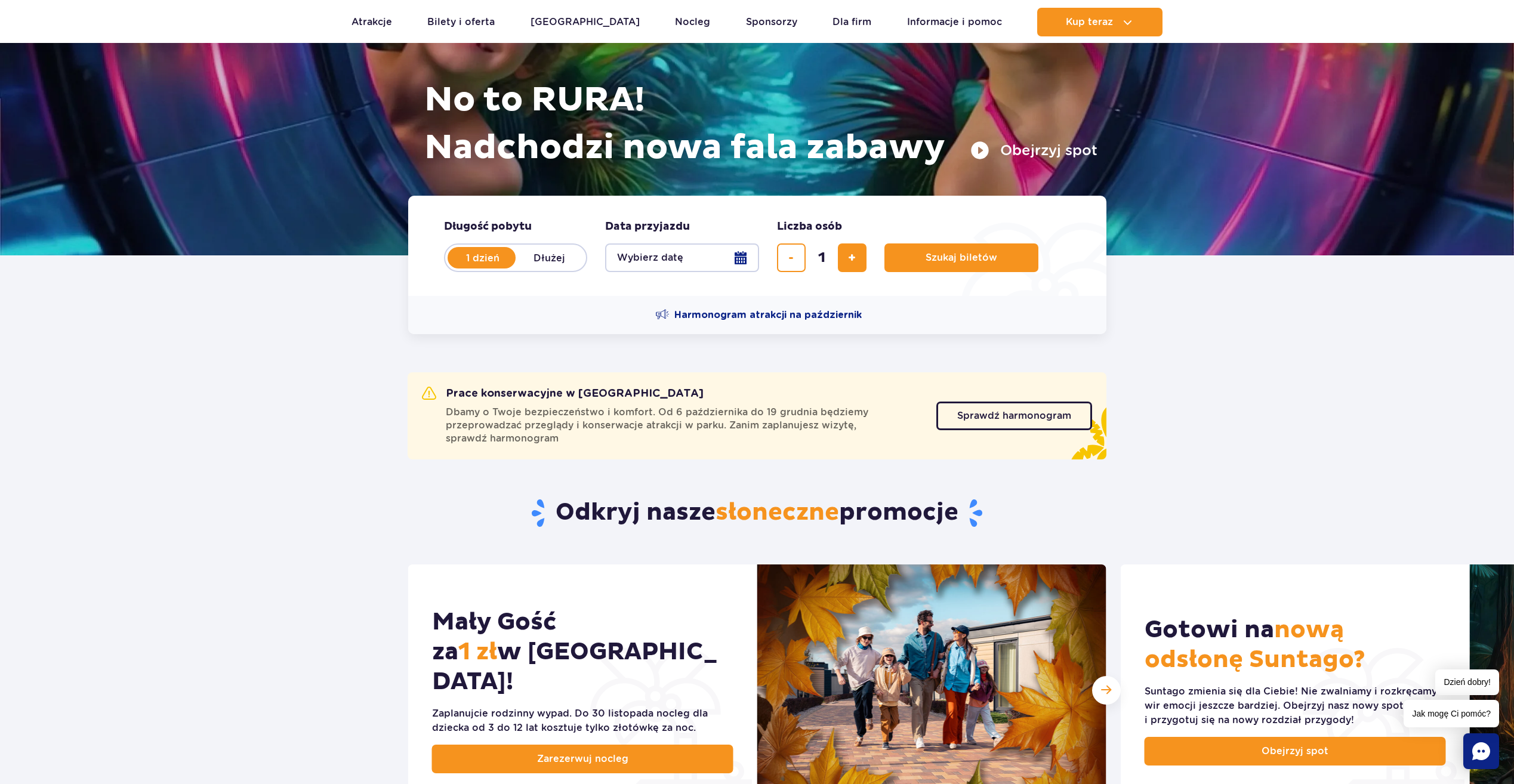
click at [744, 257] on button "Wybierz datę" at bounding box center [682, 257] width 154 height 29
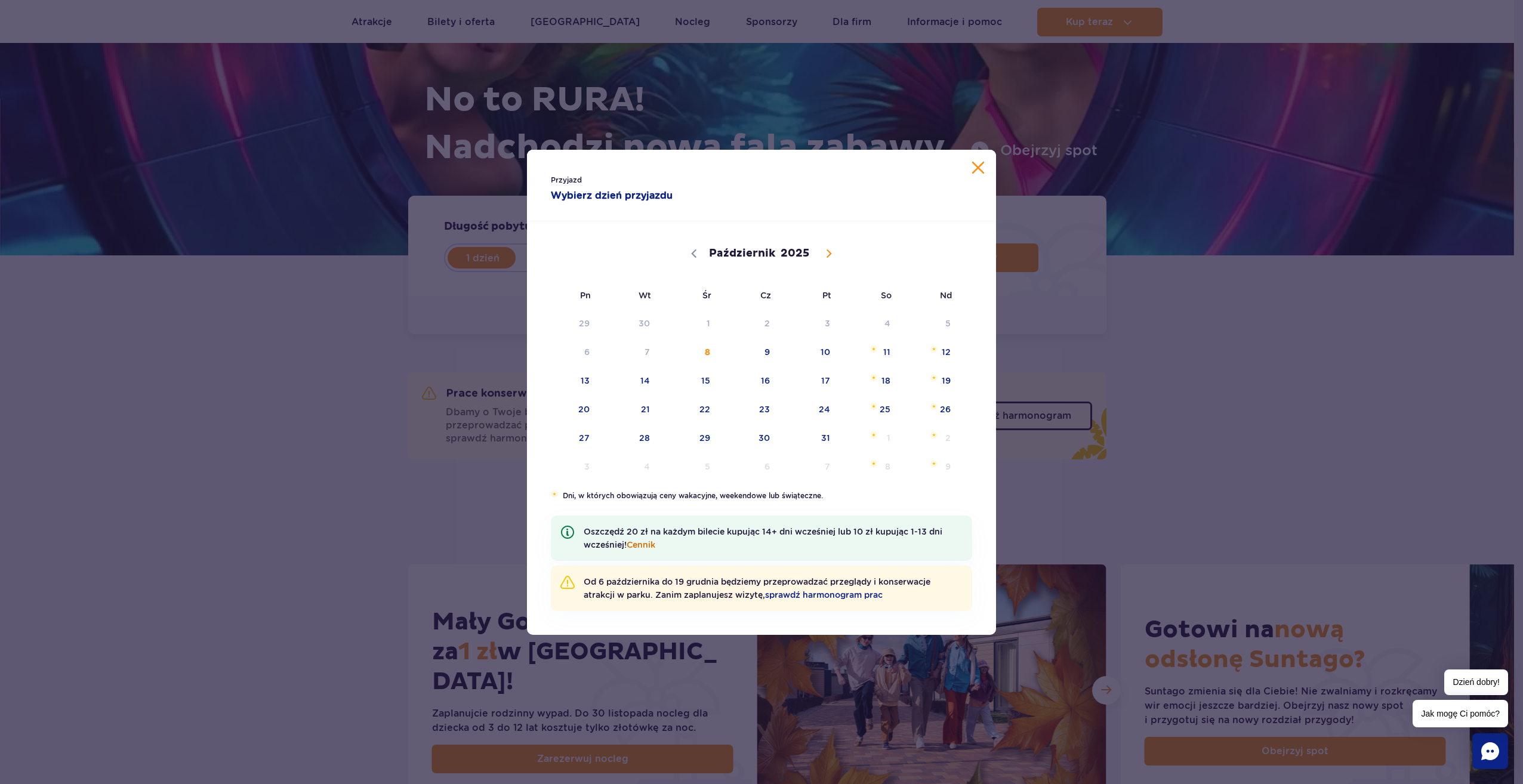
click at [636, 541] on link "Cennik" at bounding box center [640, 545] width 29 height 10
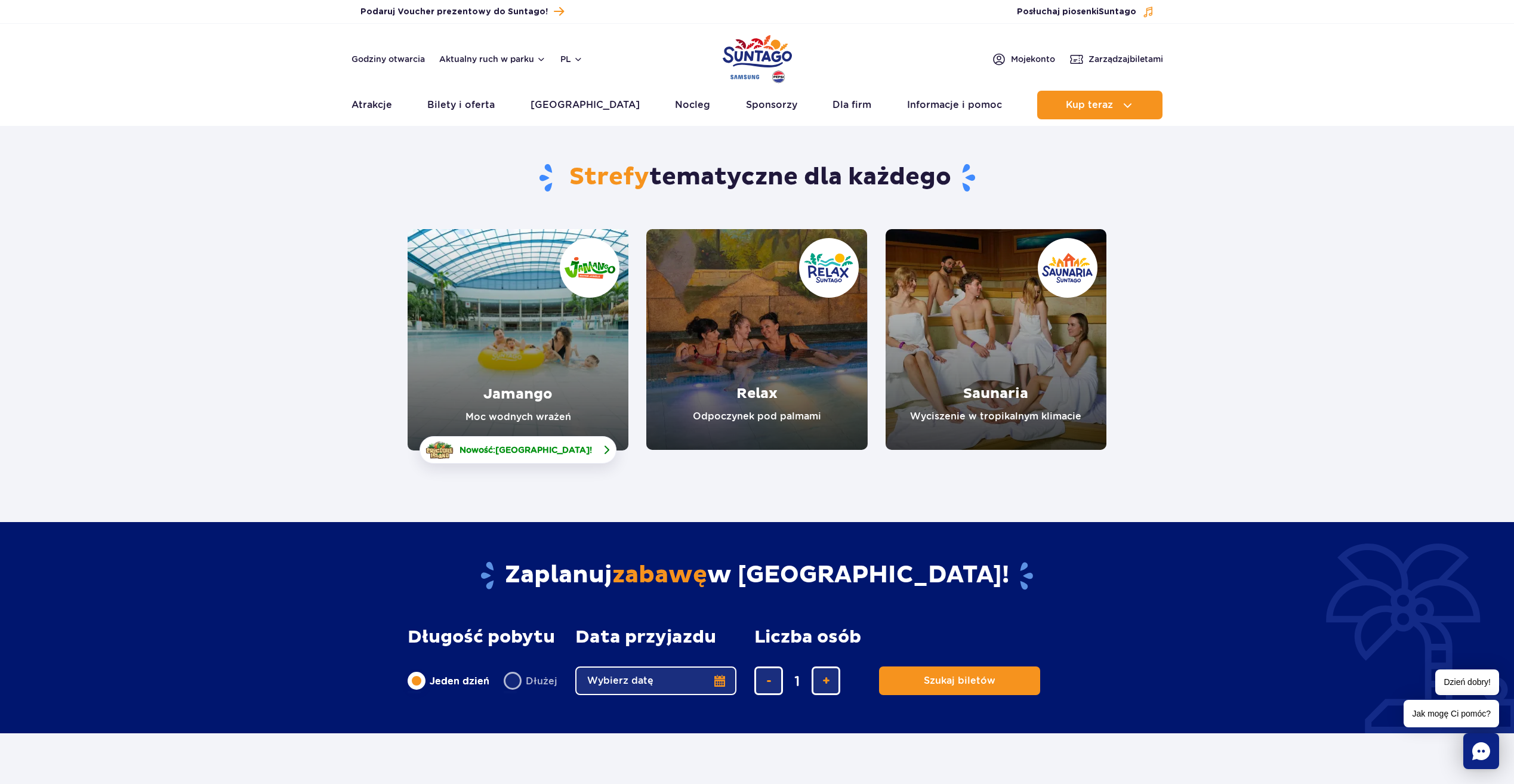
click at [544, 447] on span "[GEOGRAPHIC_DATA]" at bounding box center [543, 449] width 95 height 10
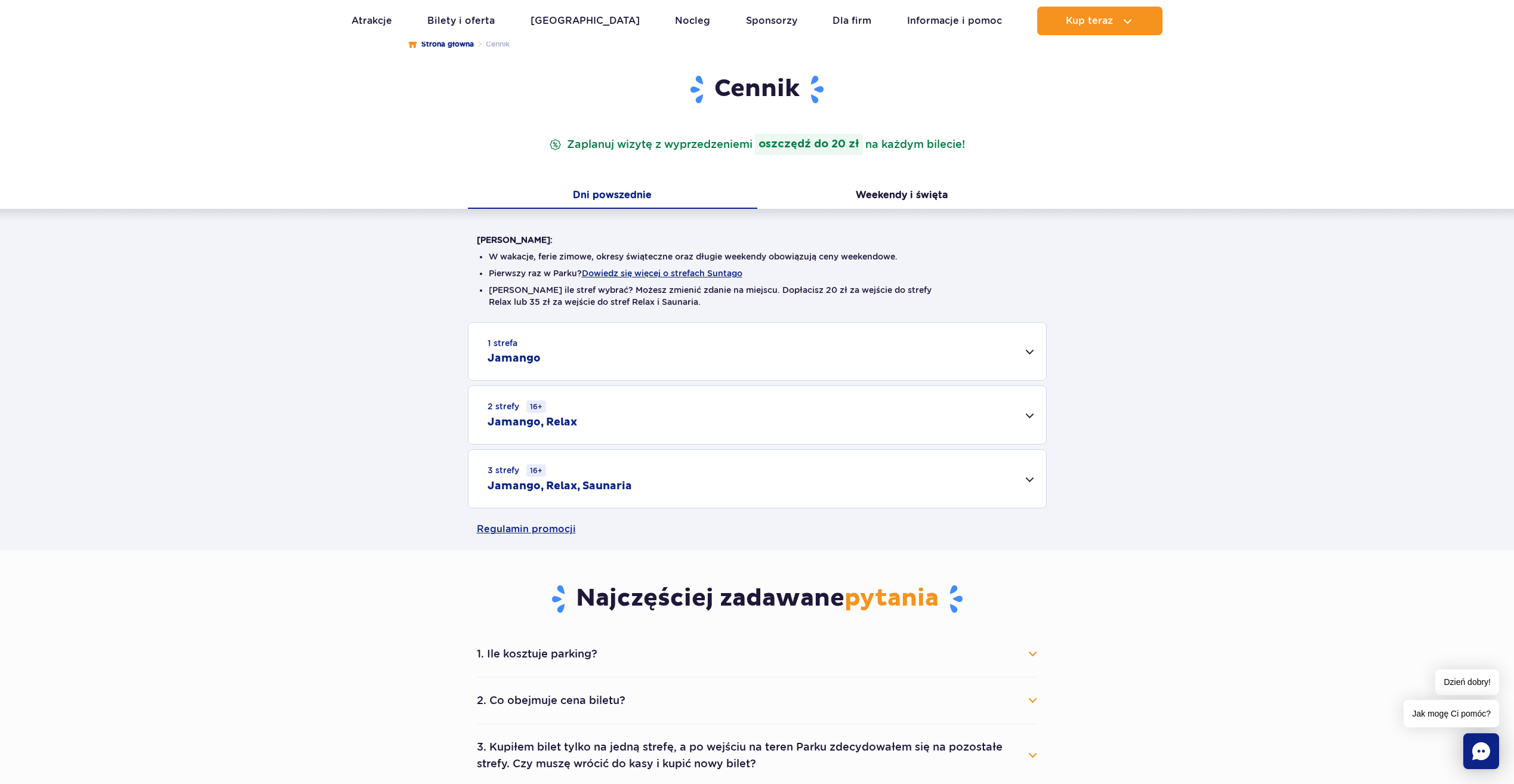
click at [1015, 354] on div "1 strefa Jamango" at bounding box center [757, 352] width 578 height 57
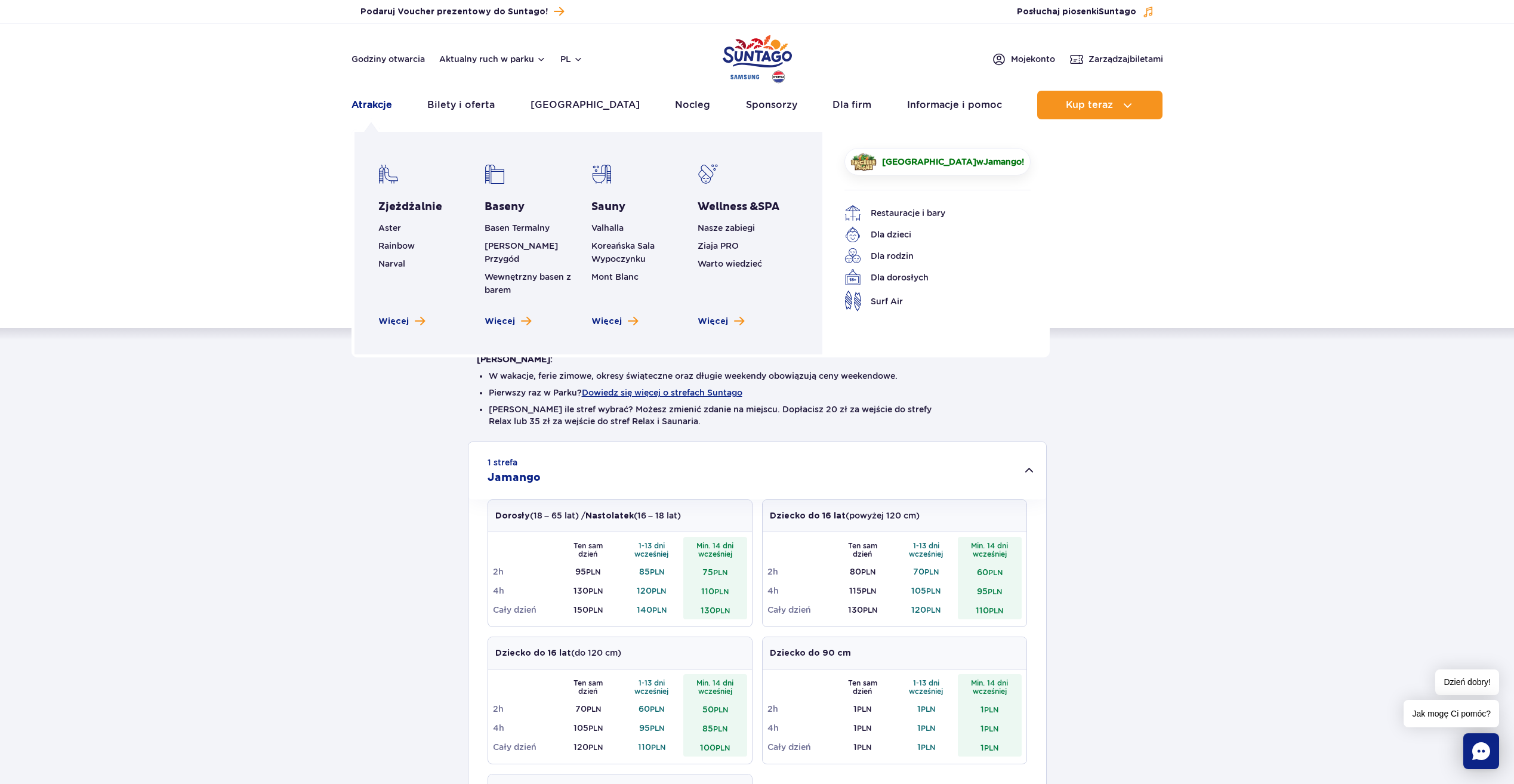
click at [367, 101] on link "Atrakcje" at bounding box center [372, 105] width 41 height 29
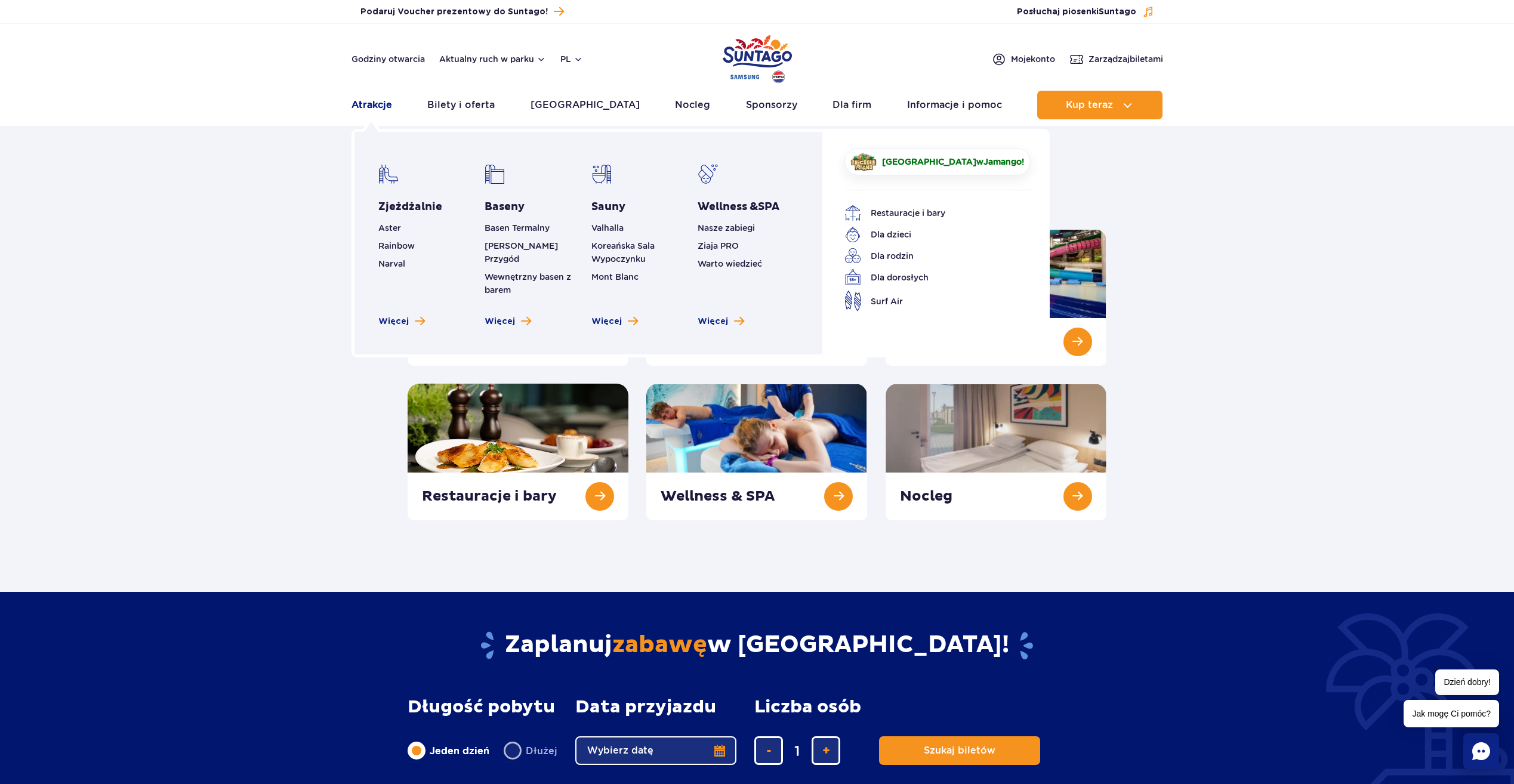
click at [366, 105] on link "Atrakcje" at bounding box center [372, 105] width 41 height 29
